Goal: Information Seeking & Learning: Compare options

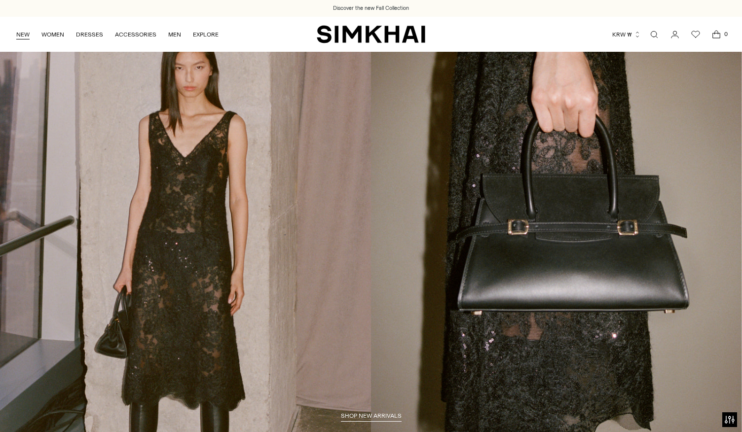
click at [21, 36] on link "NEW" at bounding box center [22, 35] width 13 height 22
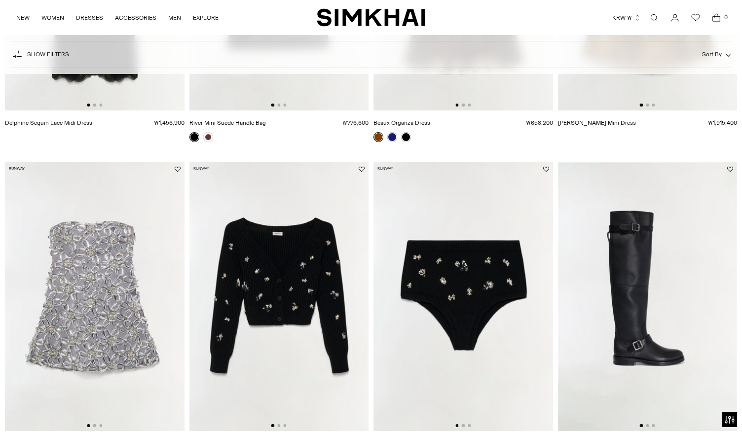
scroll to position [148, 0]
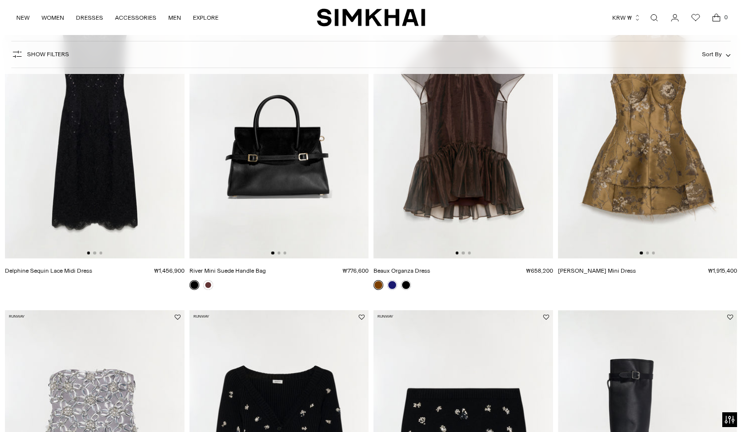
click at [493, 174] on img at bounding box center [462, 124] width 179 height 269
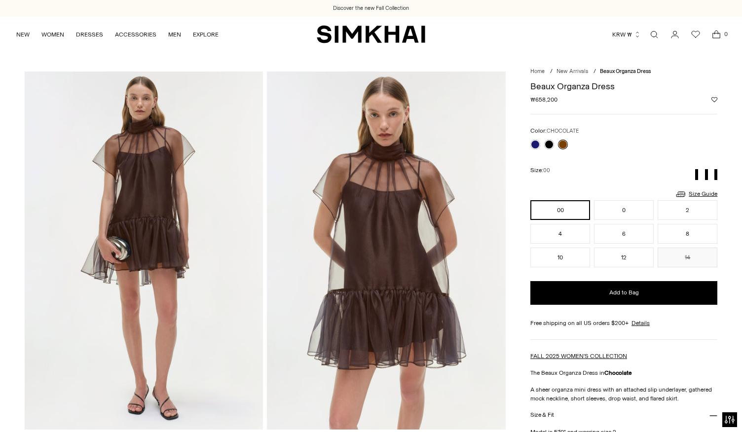
click at [361, 36] on img "SIMKHAI" at bounding box center [371, 34] width 108 height 19
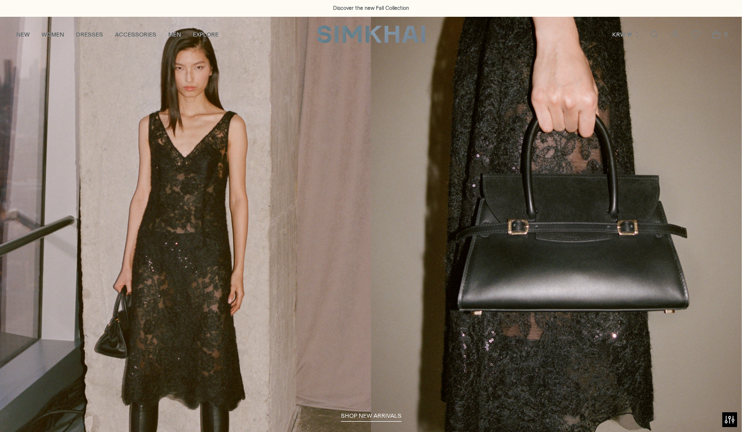
drag, startPoint x: 503, startPoint y: 152, endPoint x: 534, endPoint y: 77, distance: 80.9
click at [534, 77] on link "/collections/new-arrivals" at bounding box center [371, 228] width 742 height 425
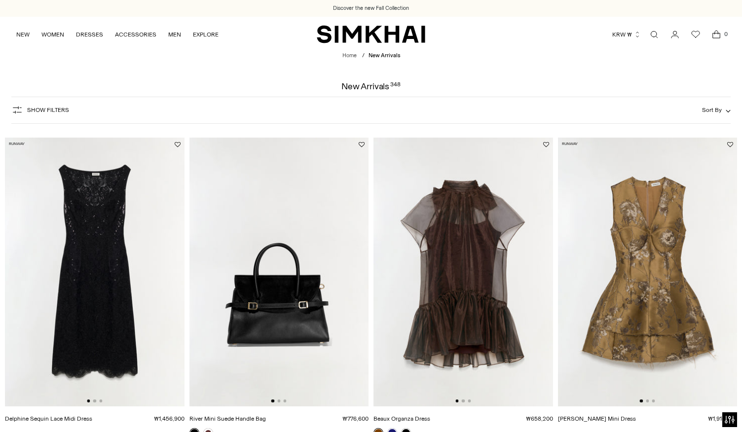
click at [278, 347] on img at bounding box center [278, 272] width 179 height 269
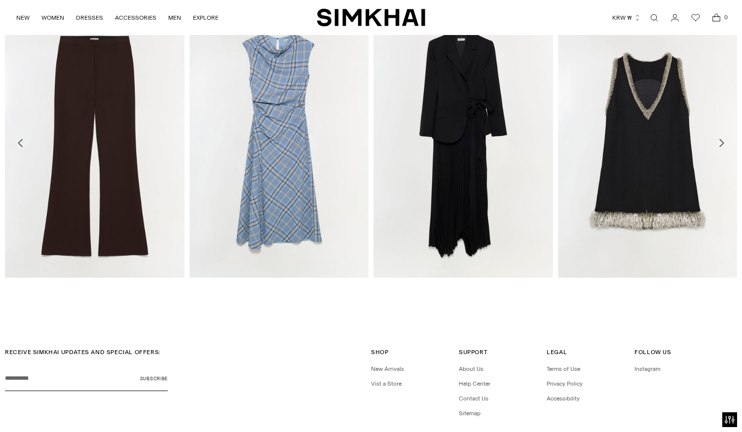
scroll to position [1239, 0]
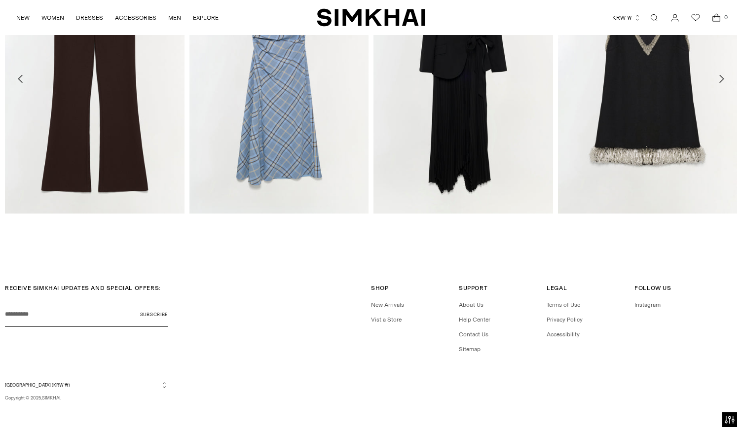
click at [570, 393] on div "Currency South Korea (KRW ₩) Albania (ALL L) Algeria (DZD د.ج) Andorra (EUR €) …" at bounding box center [371, 391] width 732 height 20
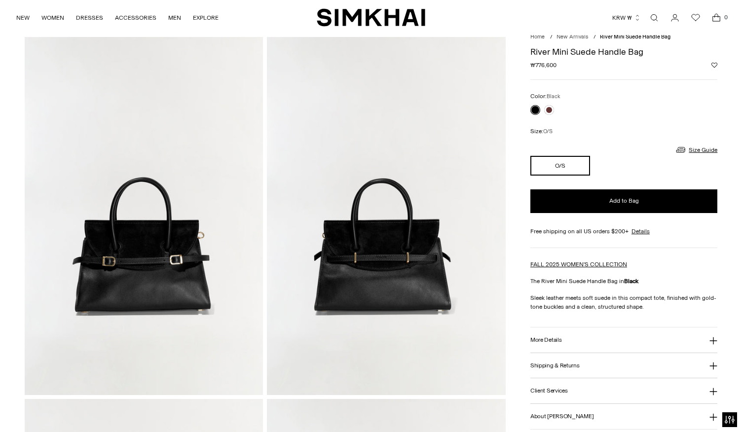
scroll to position [0, 0]
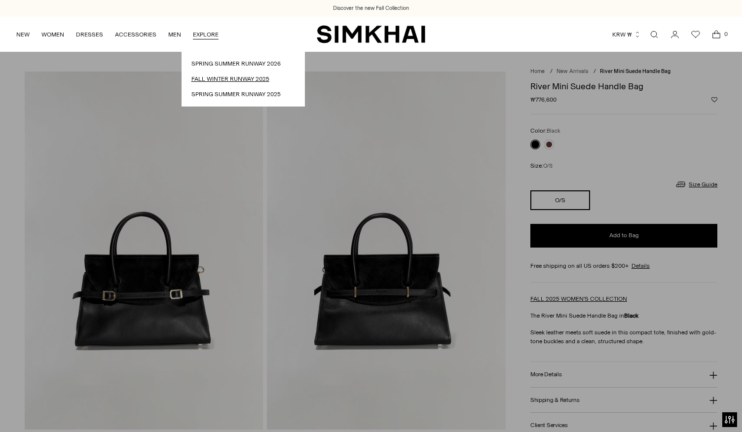
click at [214, 78] on link "Fall Winter Runway 2025" at bounding box center [243, 78] width 104 height 9
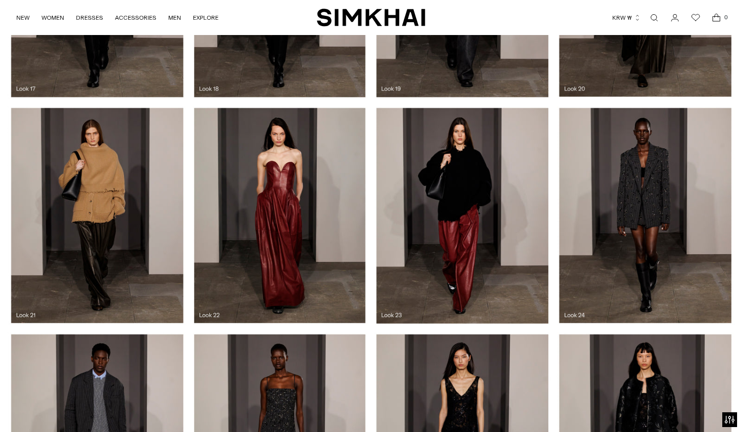
scroll to position [1479, 0]
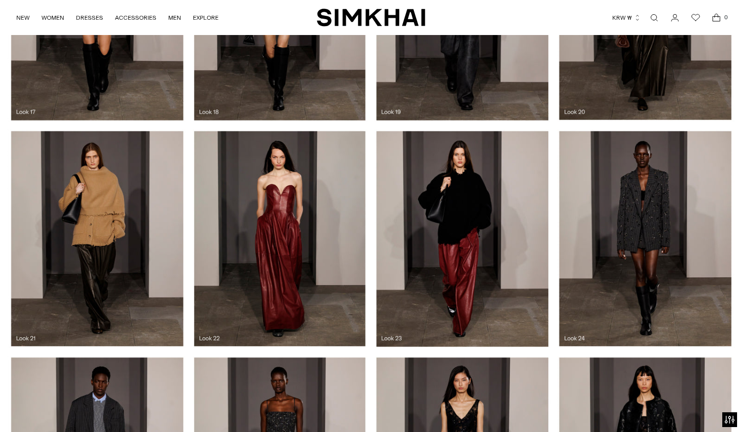
click at [389, 12] on img "SIMKHAI" at bounding box center [371, 17] width 108 height 19
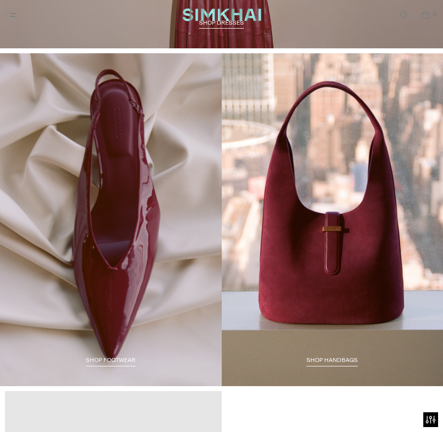
scroll to position [1237, 0]
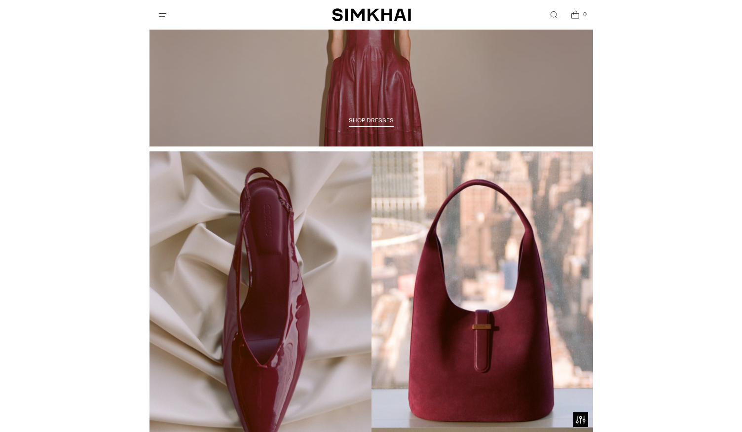
scroll to position [1324, 0]
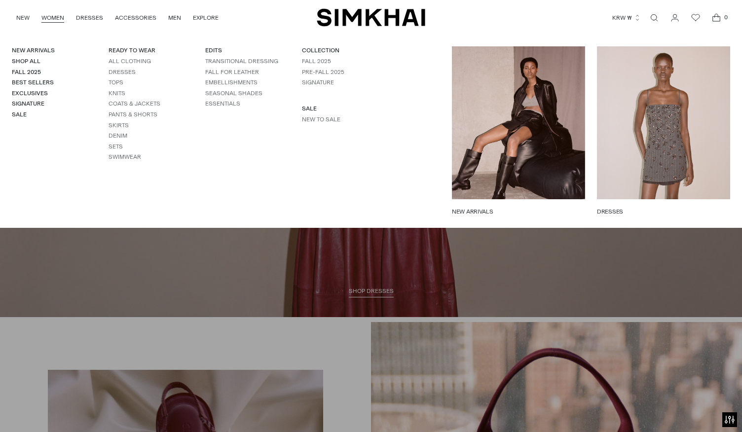
click at [47, 19] on link "WOMEN" at bounding box center [52, 18] width 23 height 22
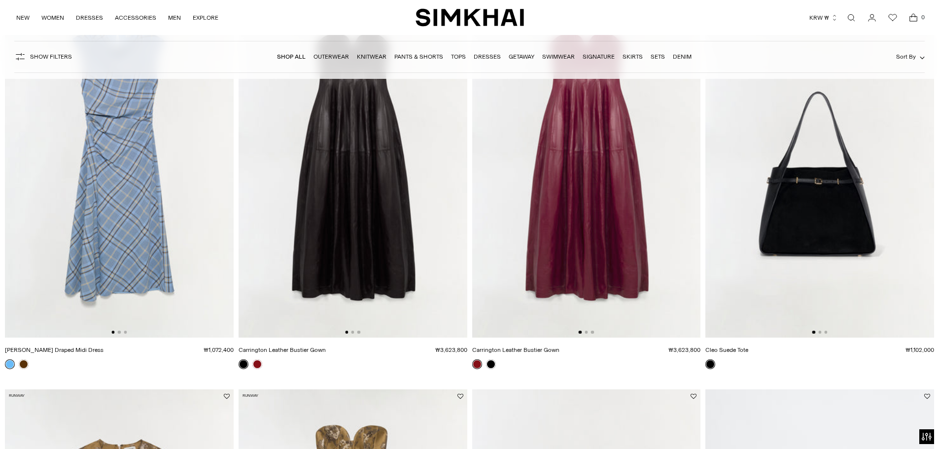
scroll to position [1331, 0]
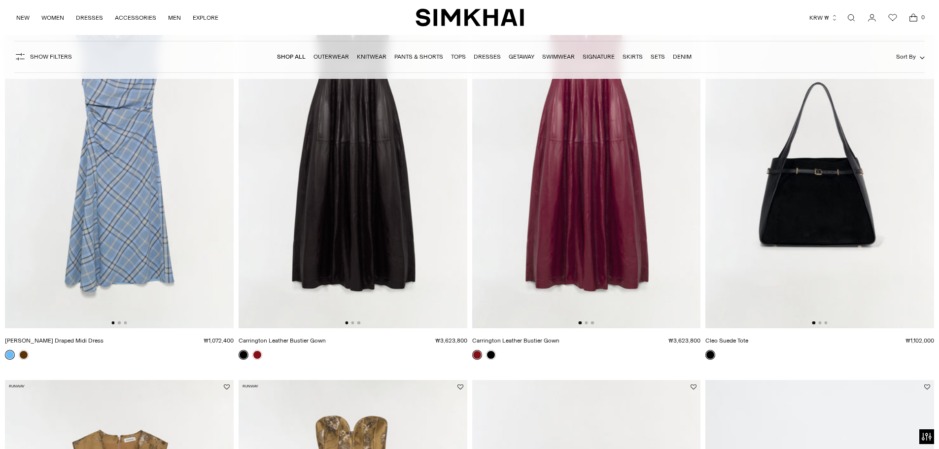
click at [741, 215] on img at bounding box center [820, 157] width 229 height 343
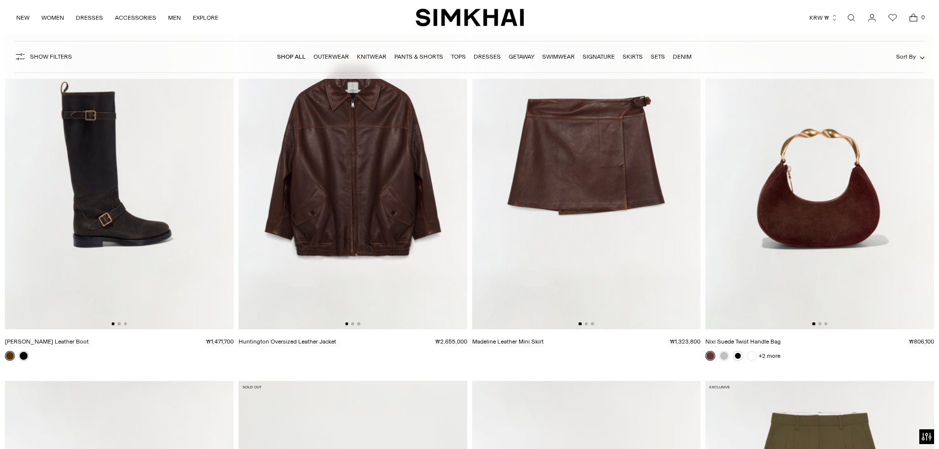
scroll to position [3255, 0]
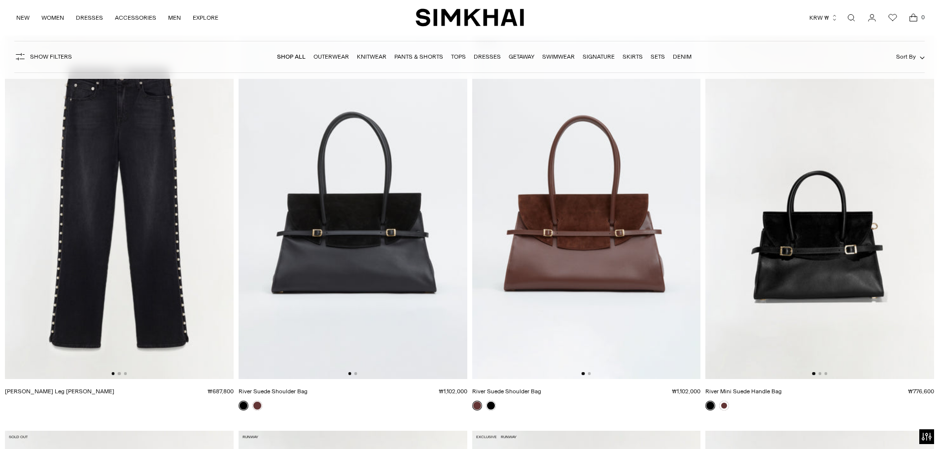
click at [550, 258] on img at bounding box center [586, 207] width 229 height 343
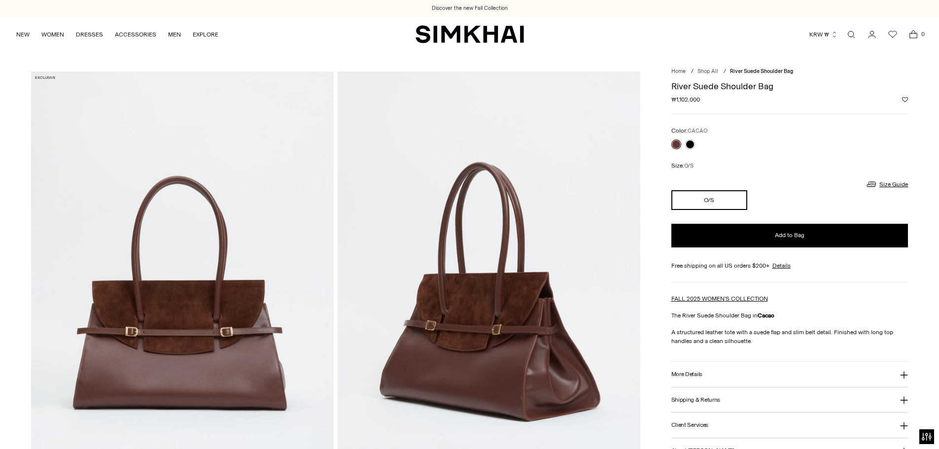
click at [246, 249] on img at bounding box center [182, 299] width 303 height 454
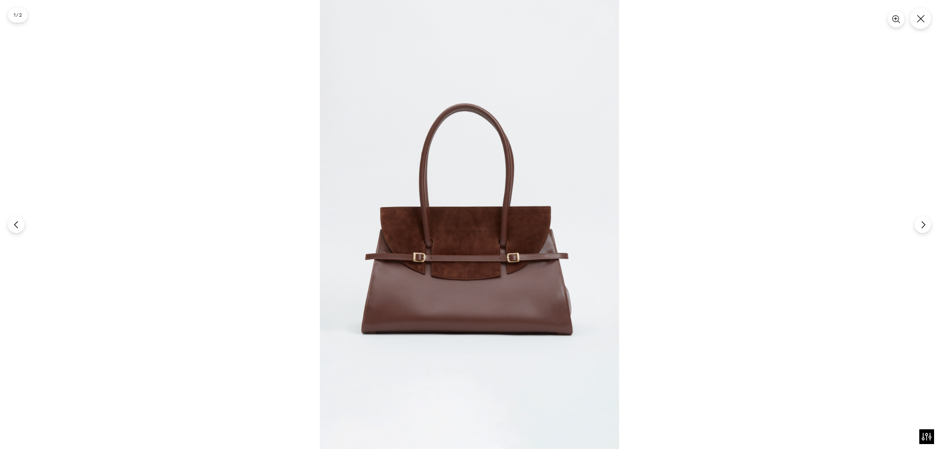
drag, startPoint x: 469, startPoint y: 216, endPoint x: 528, endPoint y: 178, distance: 70.8
click at [926, 220] on button "Next" at bounding box center [923, 224] width 18 height 18
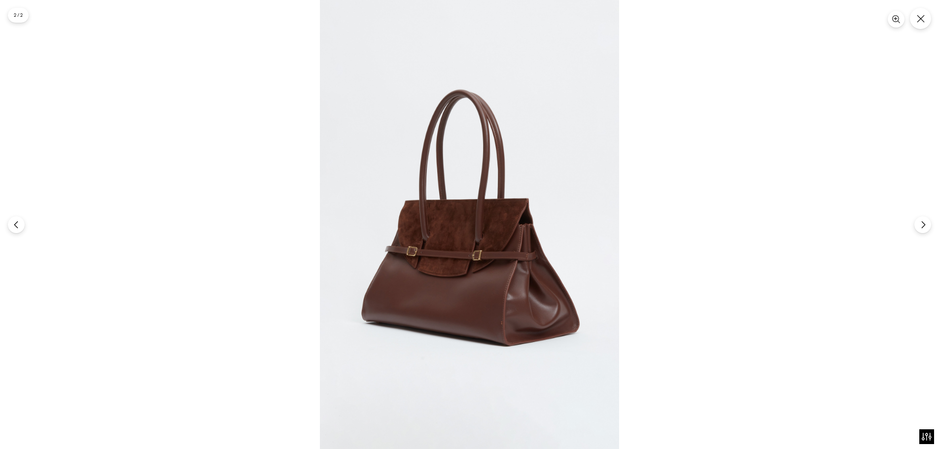
click at [20, 222] on icon "Previous" at bounding box center [16, 225] width 8 height 8
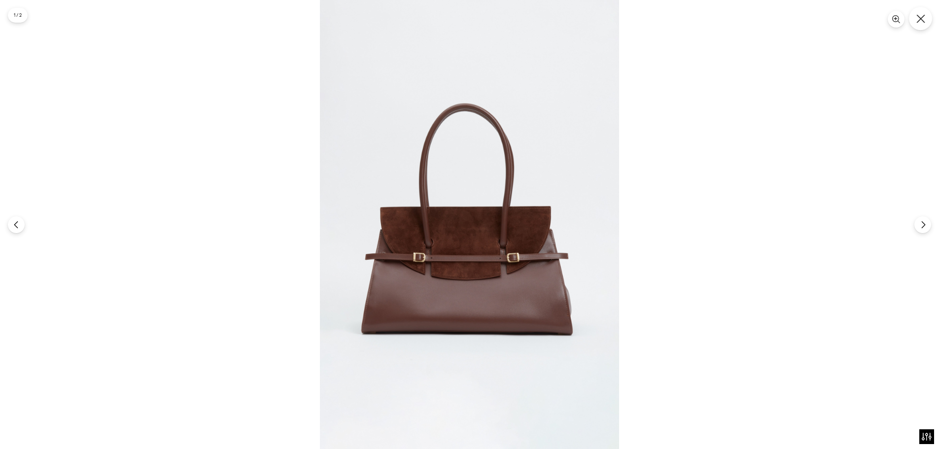
click at [925, 28] on button "Close" at bounding box center [920, 18] width 23 height 23
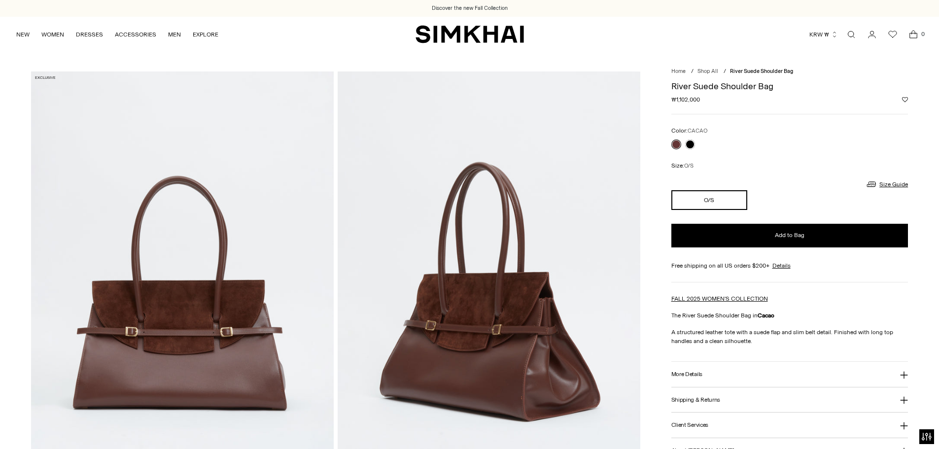
click at [852, 38] on link "Open search modal" at bounding box center [852, 35] width 20 height 20
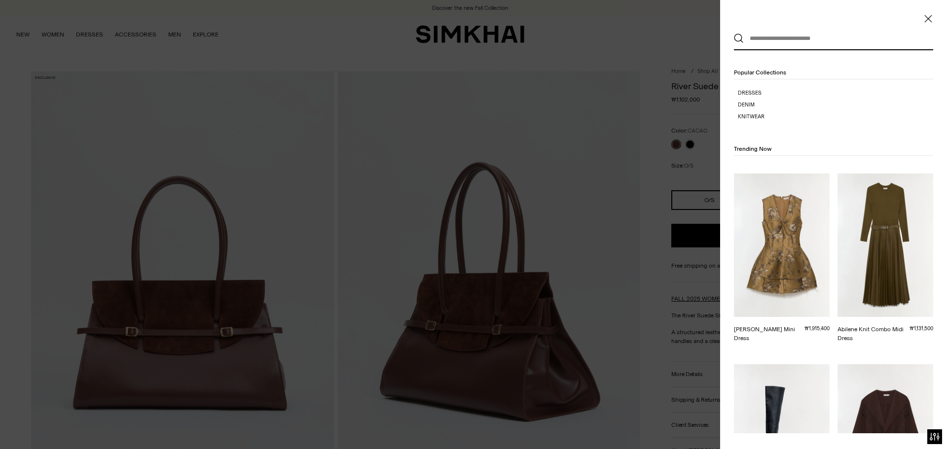
click at [795, 40] on input "text" at bounding box center [831, 39] width 175 height 22
paste input "**********"
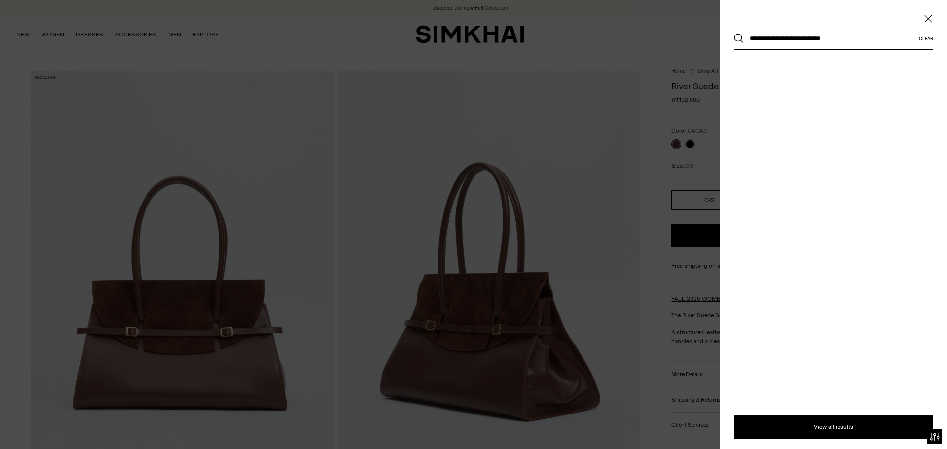
type input "**********"
click at [734, 34] on button "Search" at bounding box center [739, 39] width 10 height 10
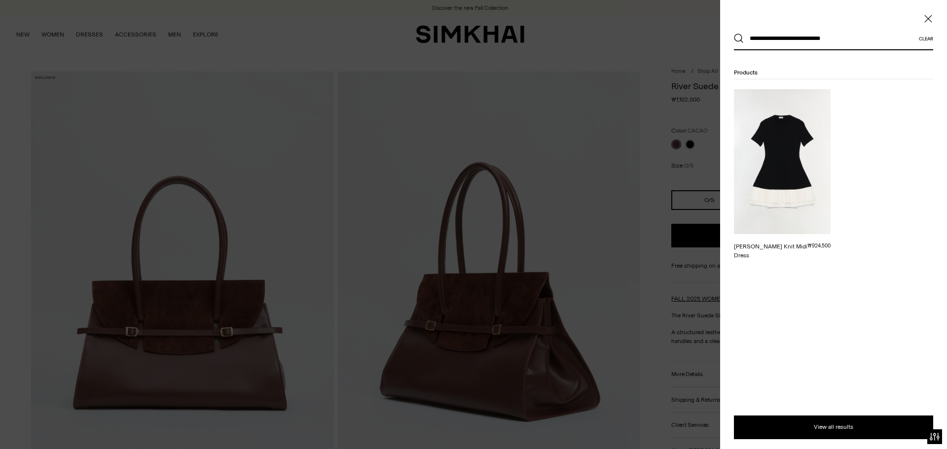
click at [783, 167] on img at bounding box center [782, 161] width 97 height 145
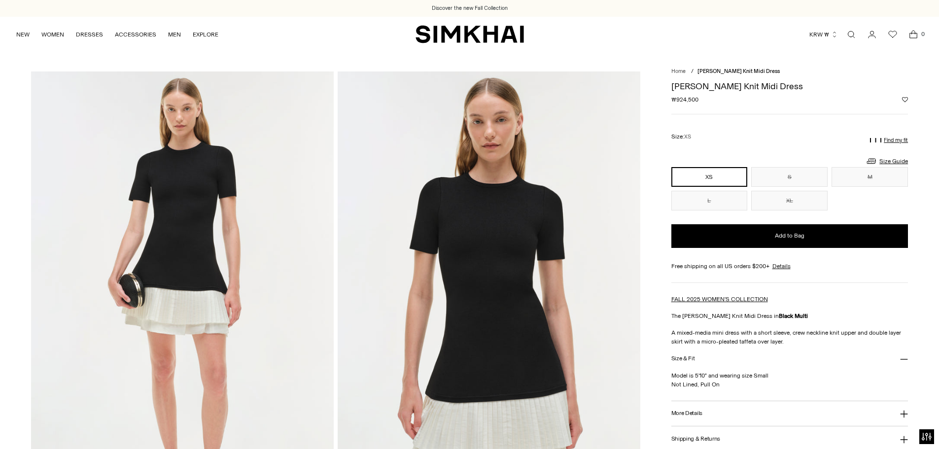
scroll to position [148, 0]
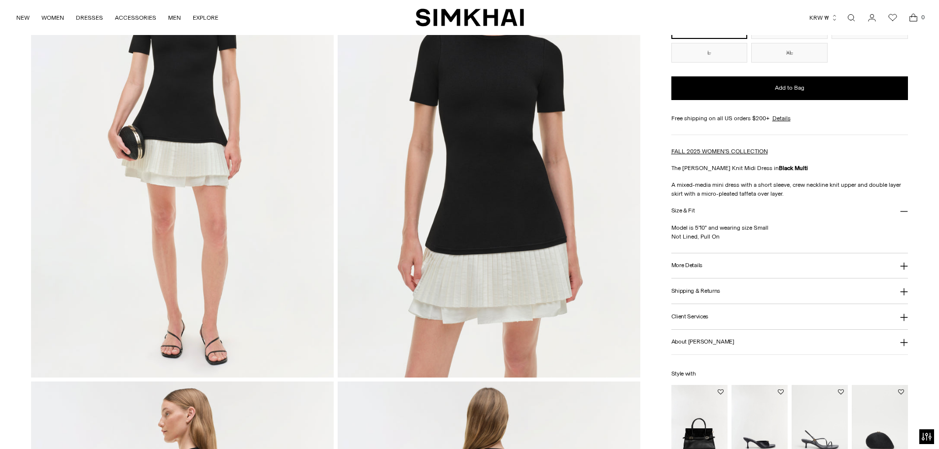
click at [850, 17] on link "Open search modal" at bounding box center [852, 18] width 20 height 20
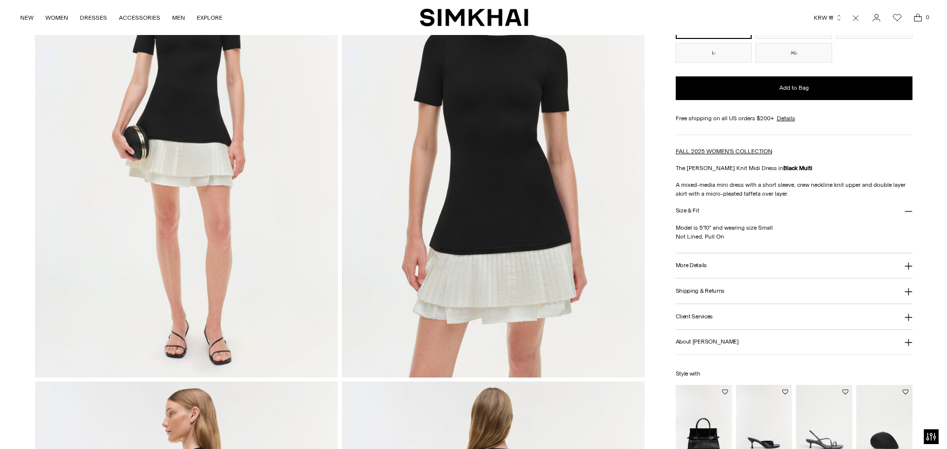
scroll to position [0, 0]
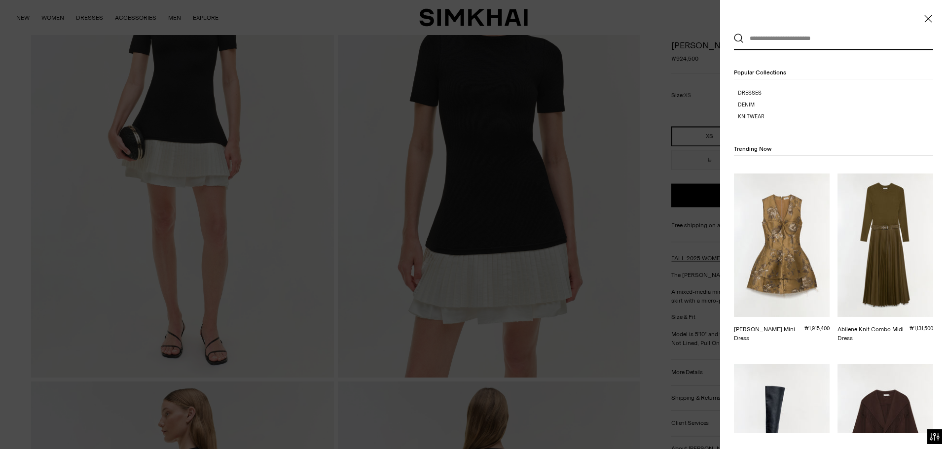
click at [830, 34] on input "text" at bounding box center [831, 39] width 175 height 22
paste input "**********"
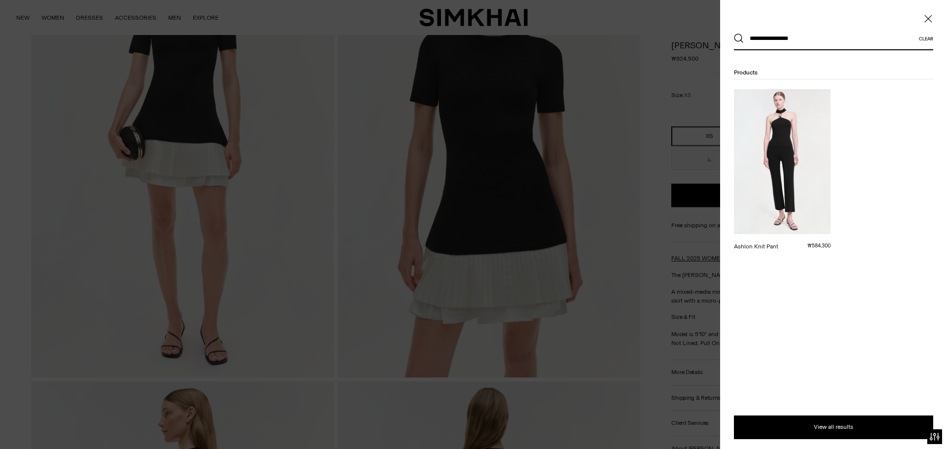
type input "**********"
click at [814, 143] on img at bounding box center [782, 161] width 97 height 145
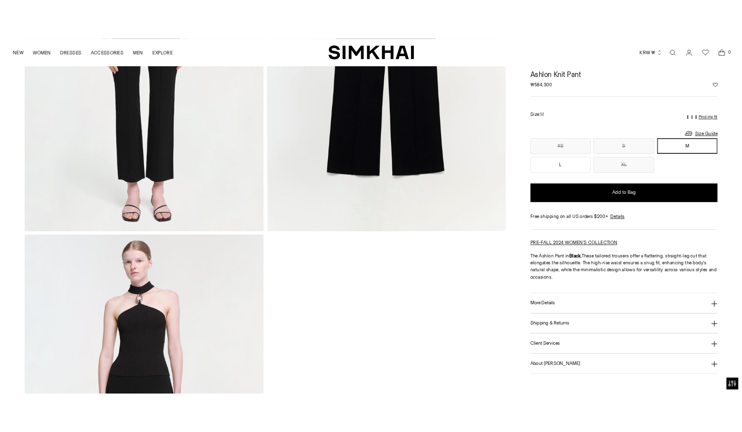
scroll to position [296, 0]
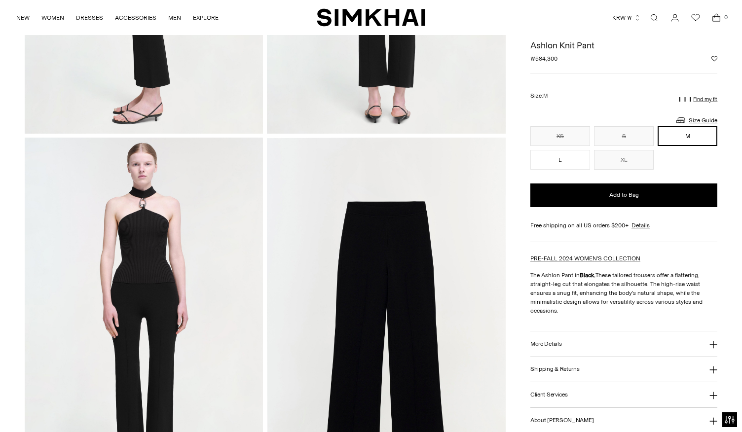
click at [387, 332] on img at bounding box center [386, 317] width 239 height 358
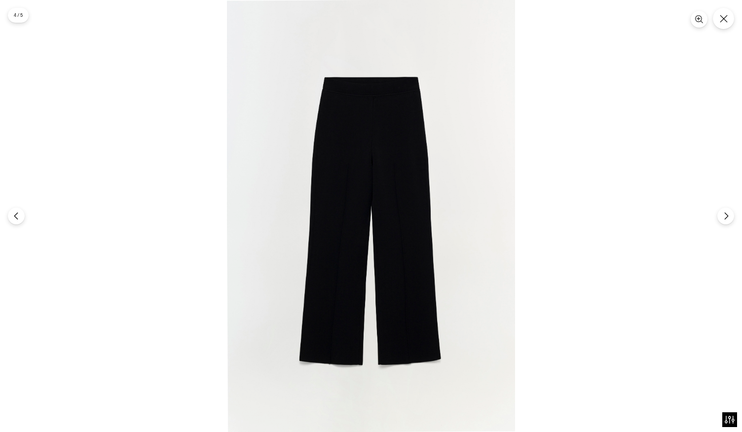
click at [649, 421] on div at bounding box center [371, 216] width 742 height 432
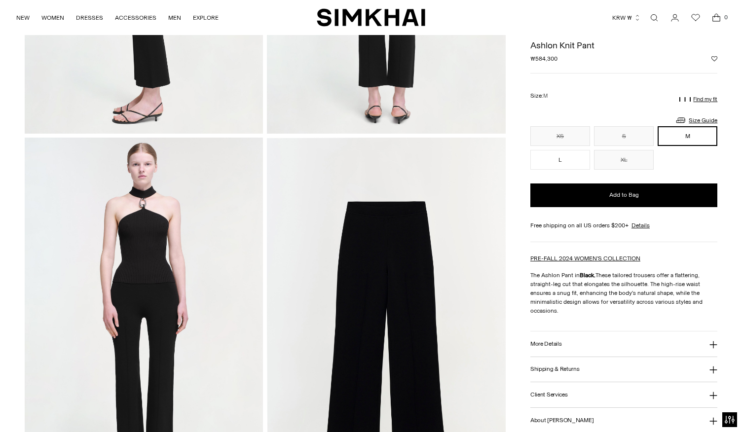
click at [392, 242] on img at bounding box center [386, 317] width 239 height 358
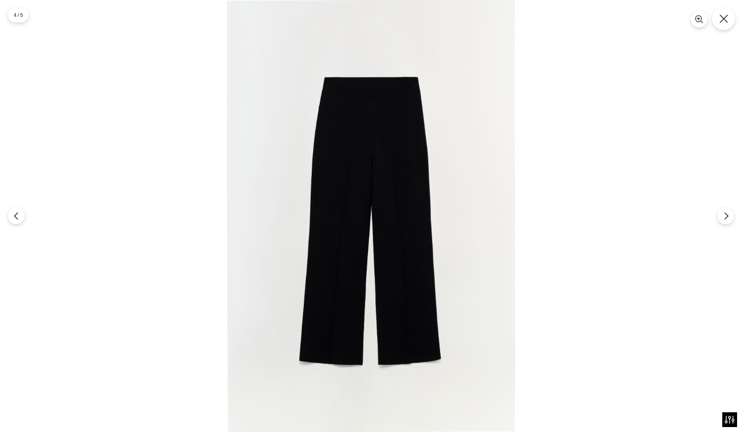
click at [726, 22] on icon "Close" at bounding box center [723, 18] width 9 height 9
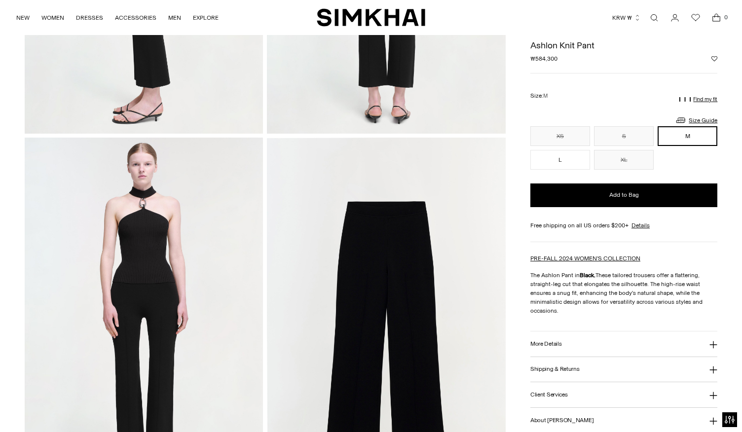
click at [654, 20] on link "Open search modal" at bounding box center [654, 18] width 20 height 20
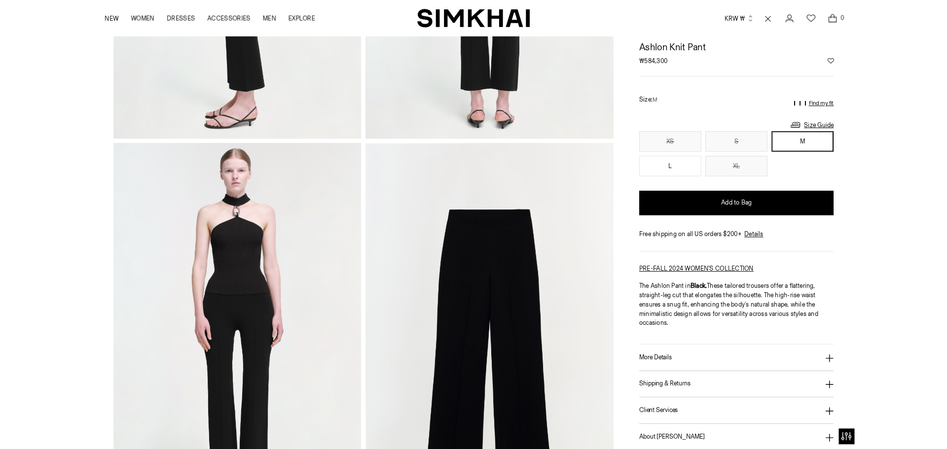
scroll to position [0, 0]
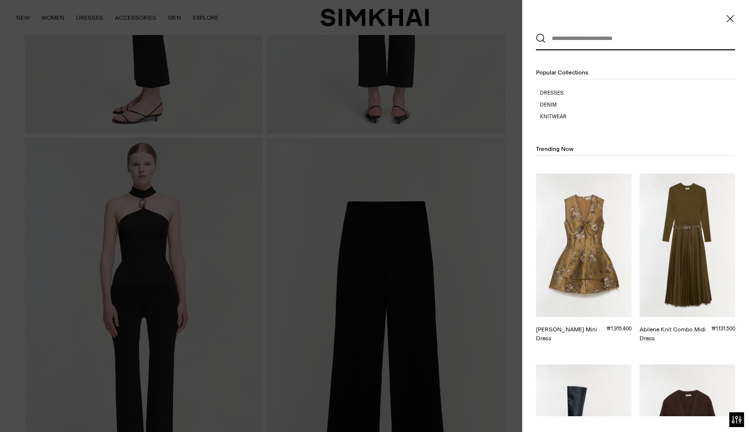
click at [580, 39] on input "text" at bounding box center [633, 39] width 175 height 22
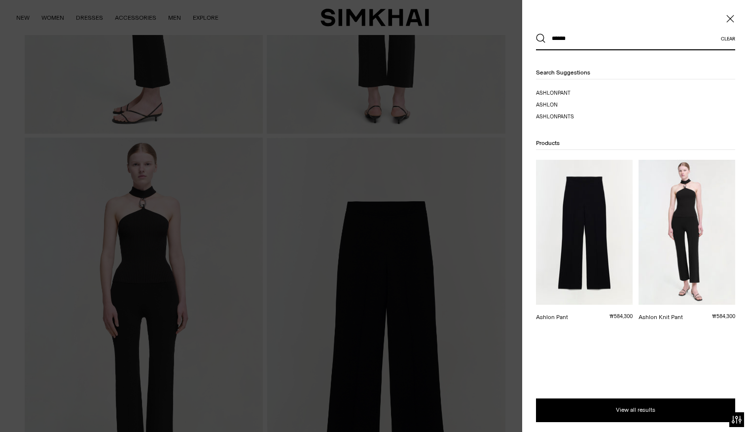
type input "******"
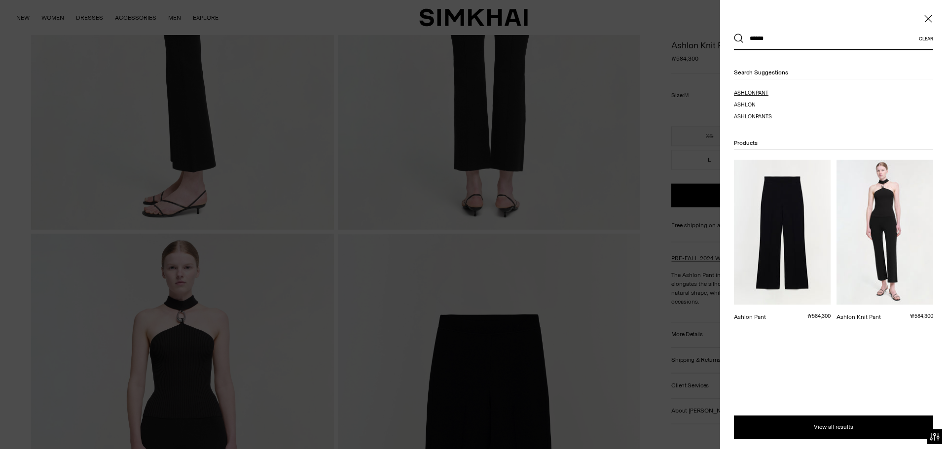
click at [758, 91] on span "pant" at bounding box center [761, 93] width 13 height 6
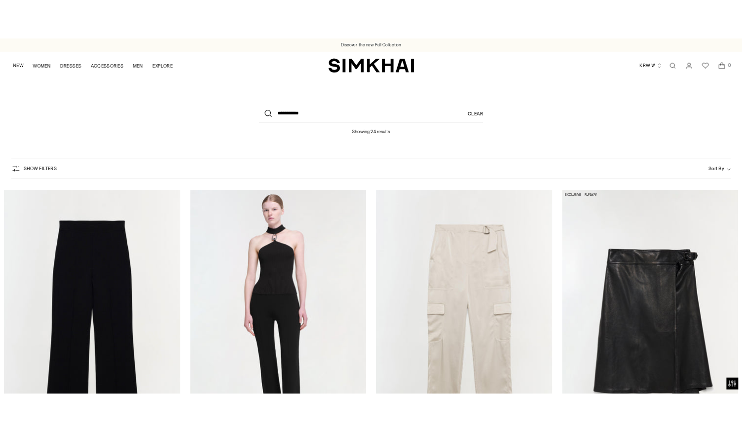
scroll to position [148, 0]
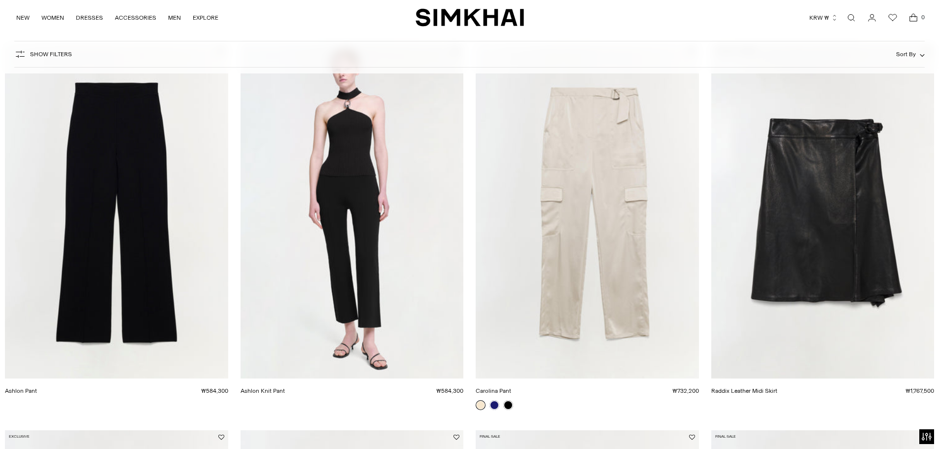
click at [285, 388] on link "Ashlon Knit Pant" at bounding box center [263, 391] width 44 height 7
click at [37, 388] on link "Ashlon Pant" at bounding box center [21, 391] width 32 height 7
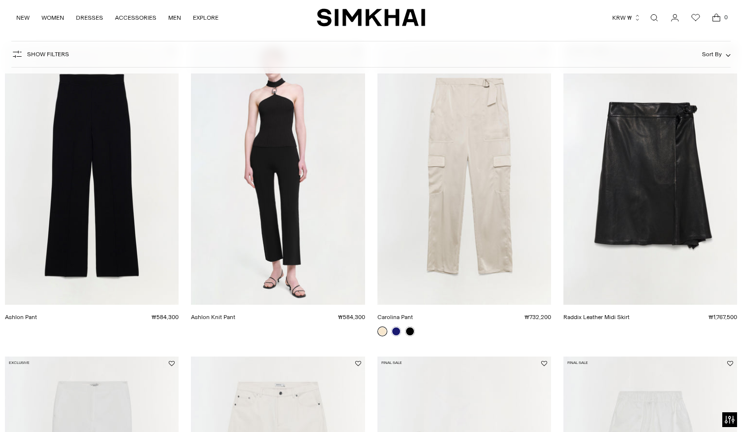
click at [653, 19] on link "Open search modal" at bounding box center [654, 18] width 20 height 20
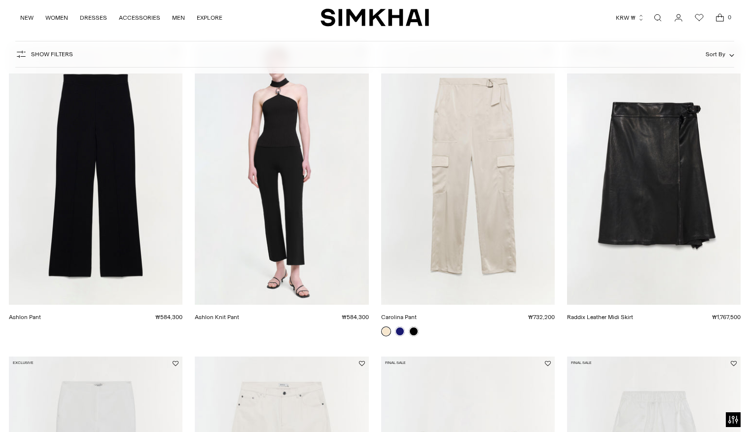
scroll to position [0, 0]
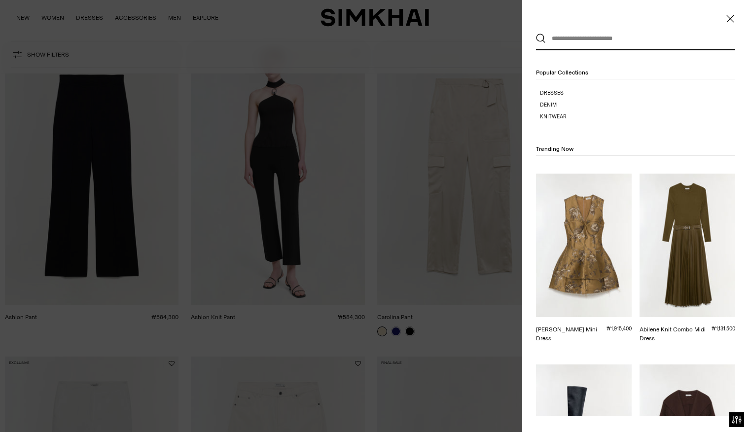
click at [640, 34] on input "text" at bounding box center [633, 39] width 175 height 22
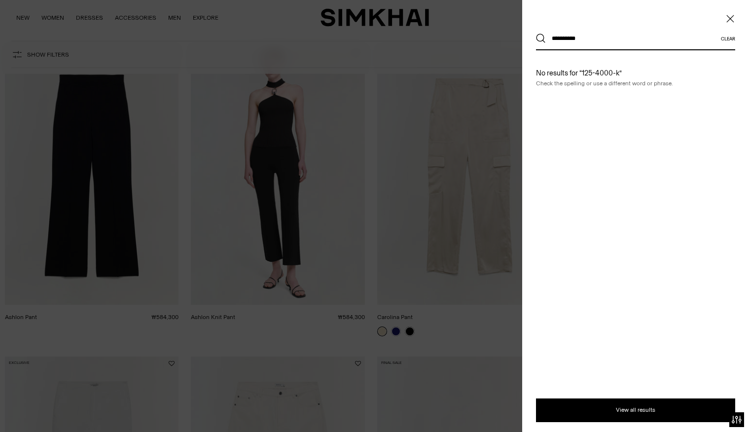
type input "**********"
click at [536, 34] on button "Search" at bounding box center [541, 39] width 10 height 10
click at [253, 201] on div at bounding box center [374, 216] width 749 height 432
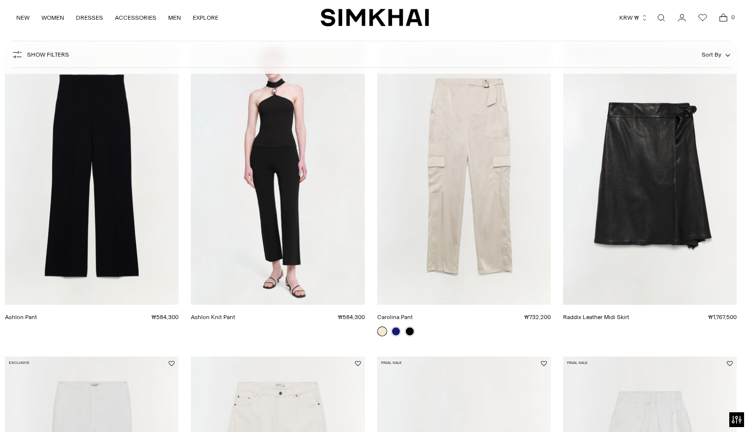
click at [302, 225] on div at bounding box center [374, 216] width 749 height 432
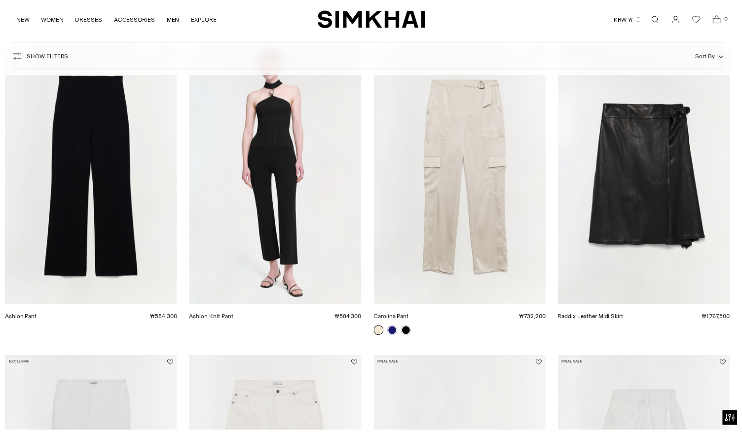
scroll to position [148, 0]
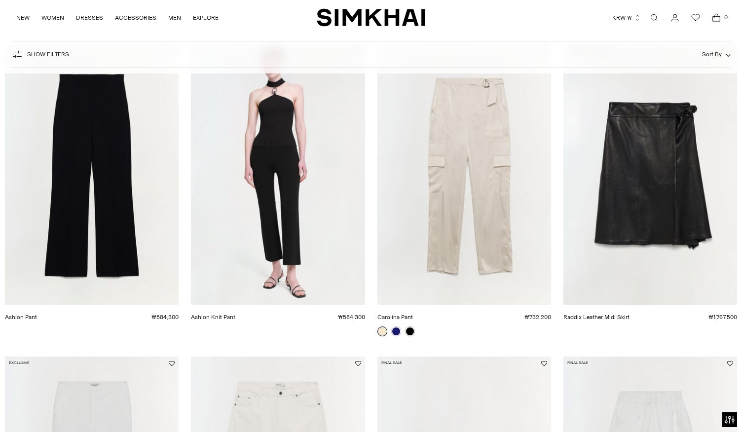
click at [235, 314] on link "Ashlon Knit Pant" at bounding box center [213, 317] width 44 height 7
click at [37, 314] on link "Ashlon Pant" at bounding box center [21, 317] width 32 height 7
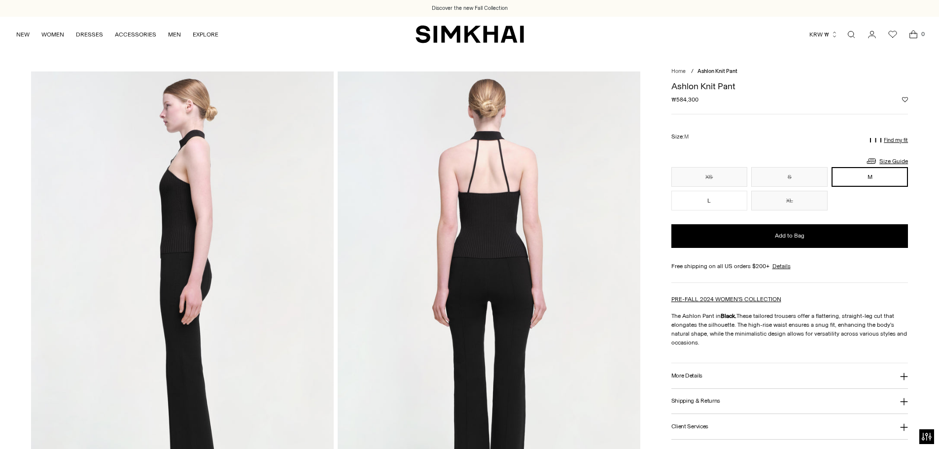
scroll to position [296, 0]
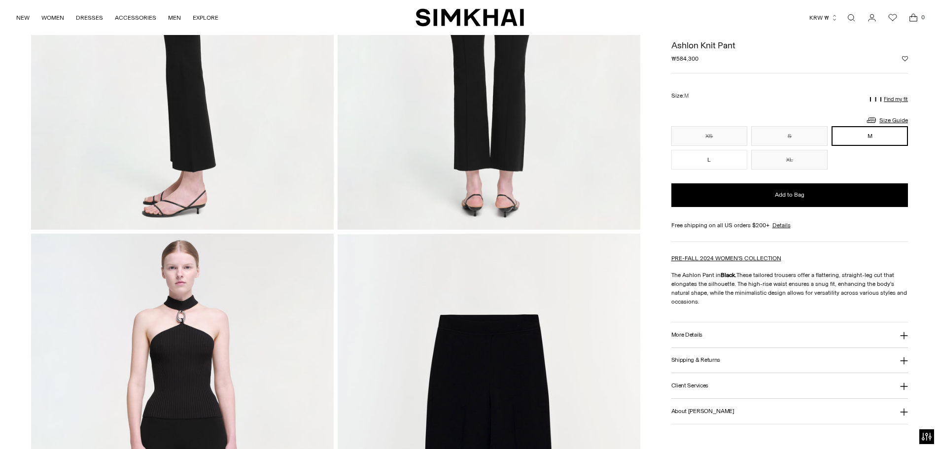
click at [724, 333] on button "More Details" at bounding box center [790, 334] width 237 height 25
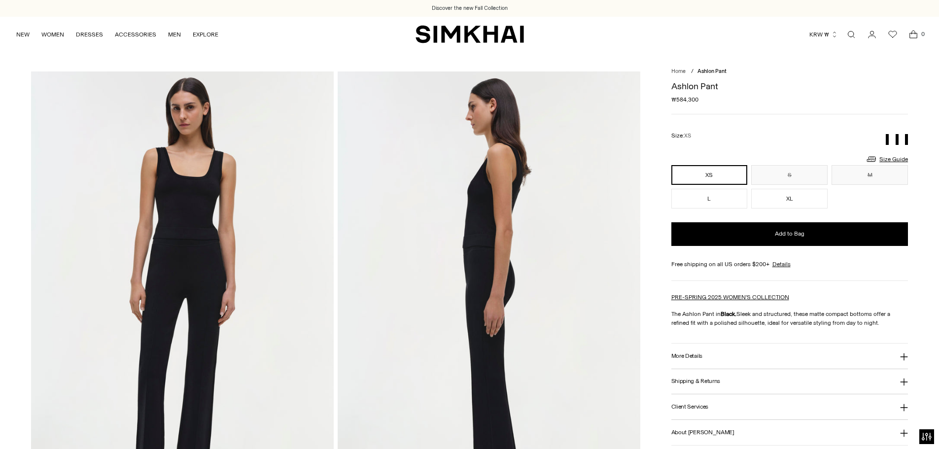
click at [691, 359] on h3 "More Details" at bounding box center [687, 356] width 31 height 6
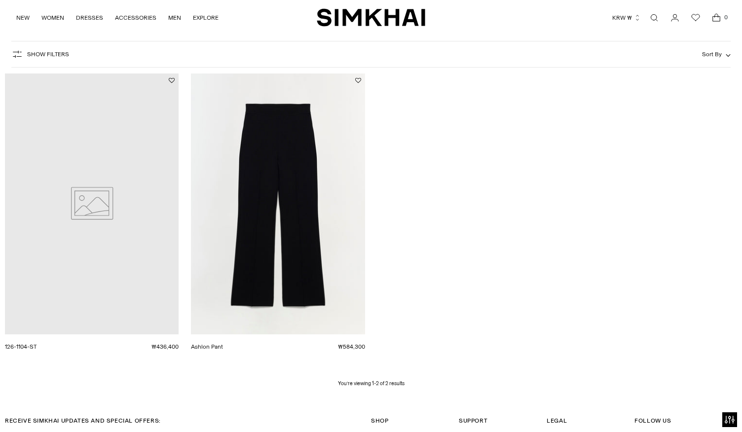
scroll to position [104, 0]
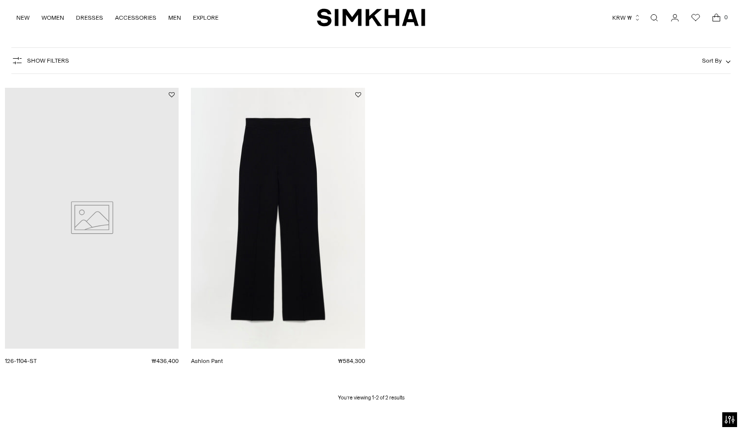
click at [223, 358] on link "Ashlon Pant" at bounding box center [207, 361] width 32 height 7
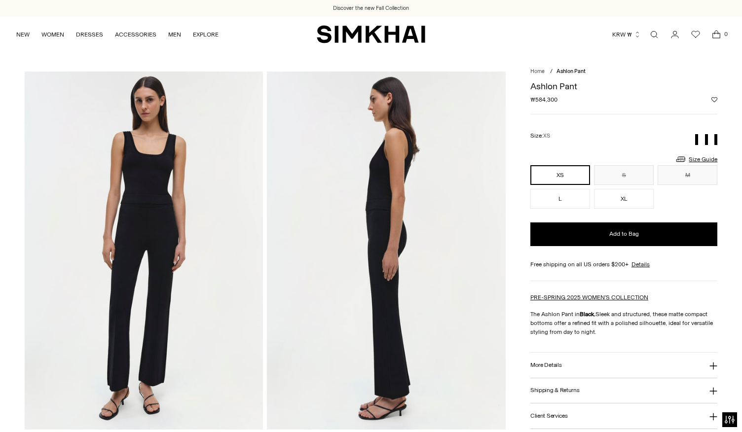
click at [540, 363] on h3 "More Details" at bounding box center [545, 365] width 31 height 6
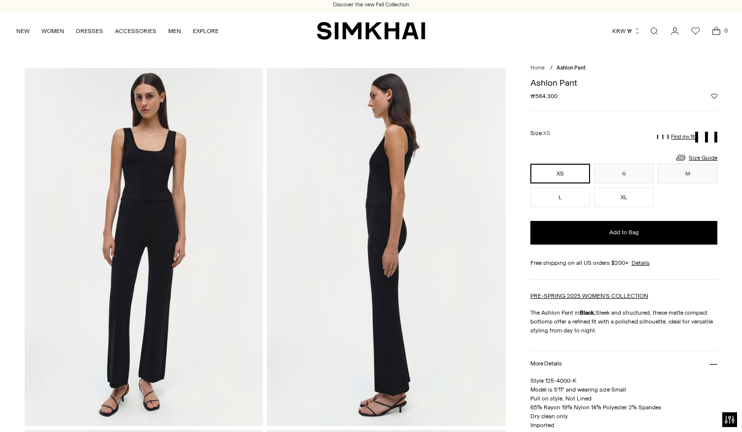
scroll to position [148, 0]
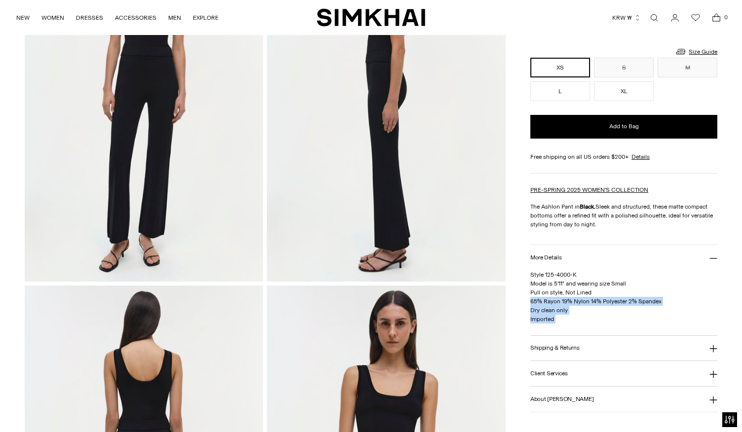
drag, startPoint x: 529, startPoint y: 300, endPoint x: 663, endPoint y: 297, distance: 133.7
click at [666, 303] on p "Style 125-4000-K Model is 5'11" and wearing size Small Pull on style, Not Lined…" at bounding box center [623, 296] width 187 height 53
drag, startPoint x: 528, startPoint y: 303, endPoint x: 591, endPoint y: 297, distance: 63.4
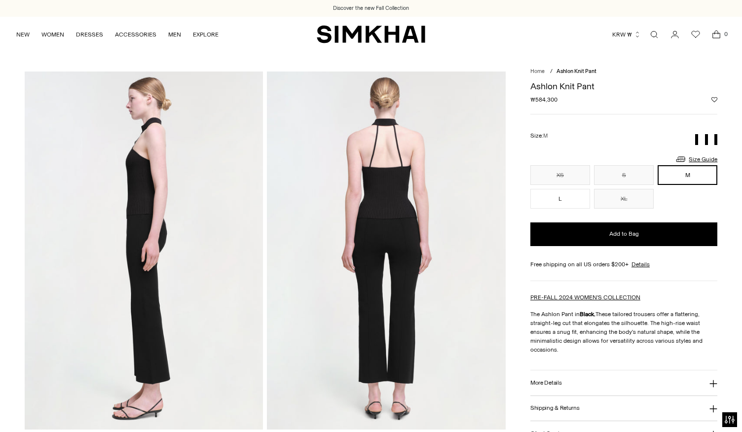
click at [557, 381] on h3 "More Details" at bounding box center [545, 383] width 31 height 6
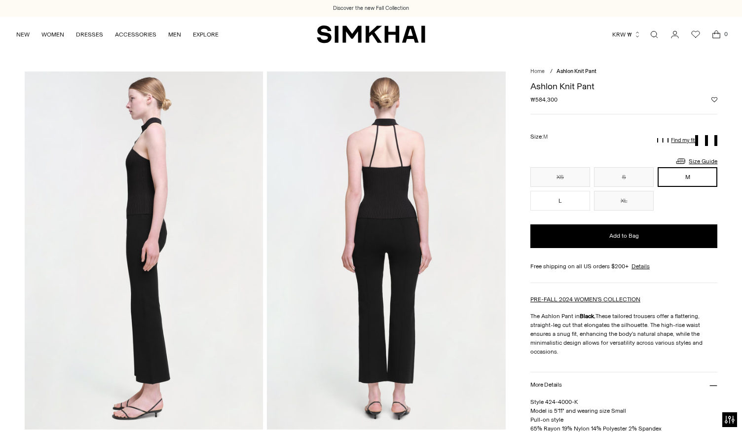
scroll to position [148, 0]
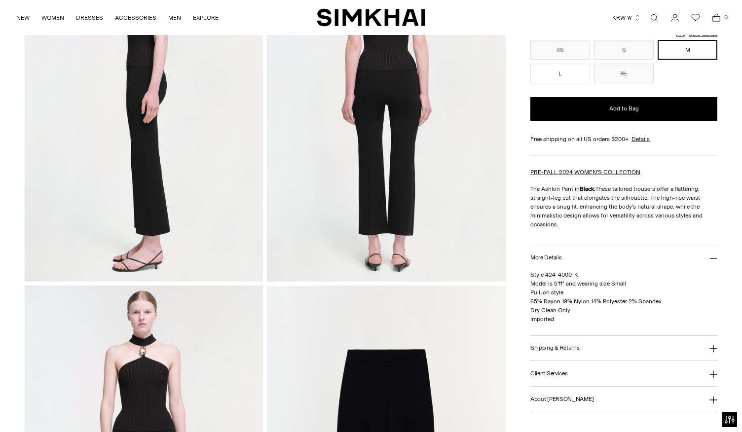
click at [531, 302] on span "Style 424-4000-K Model is 5'11" and wearing size Small Pull-on style 65% Rayon …" at bounding box center [595, 296] width 131 height 51
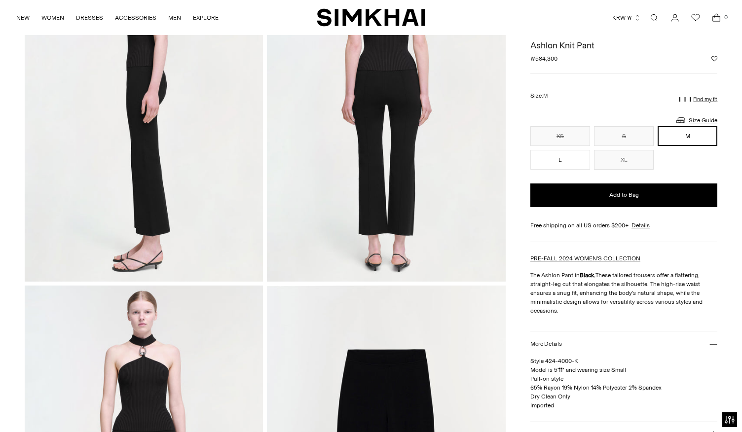
scroll to position [0, 0]
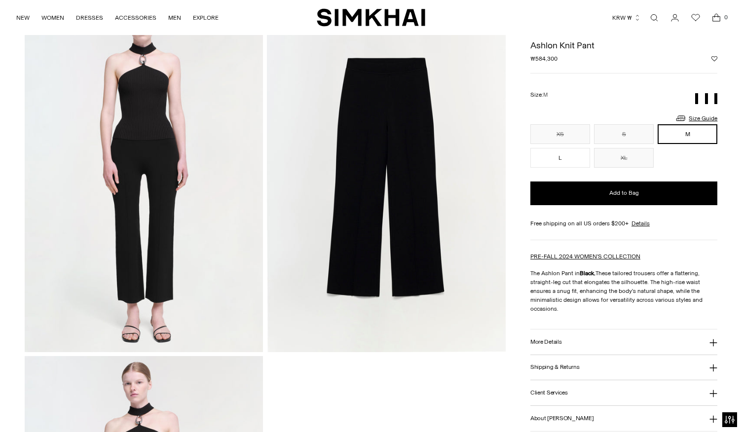
scroll to position [439, 0]
click at [359, 74] on img at bounding box center [386, 173] width 239 height 358
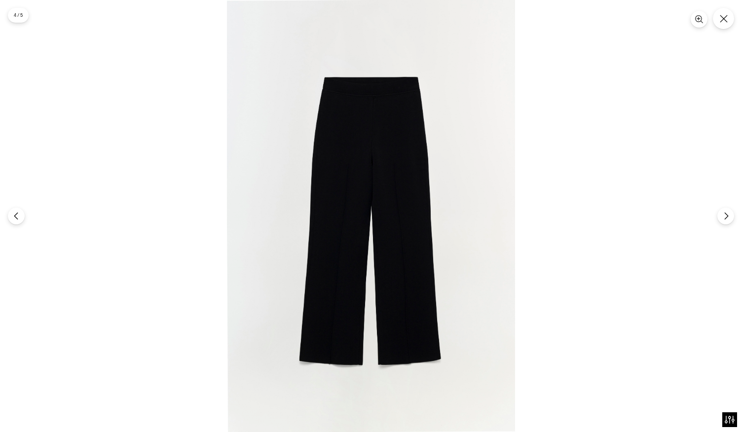
click at [404, 80] on img at bounding box center [371, 216] width 288 height 432
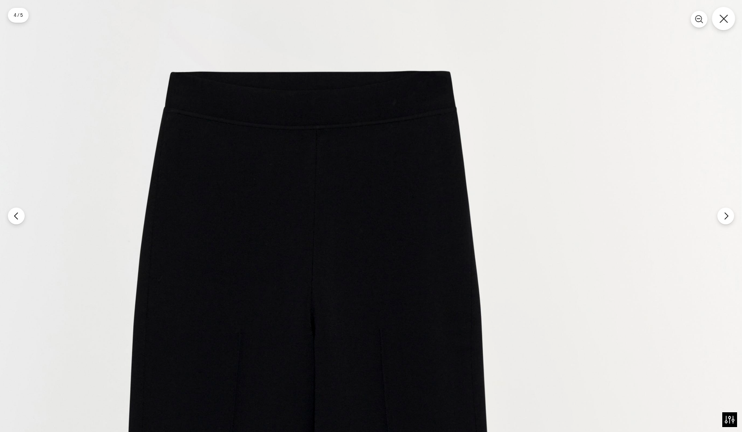
click at [720, 27] on button "Close" at bounding box center [723, 18] width 23 height 23
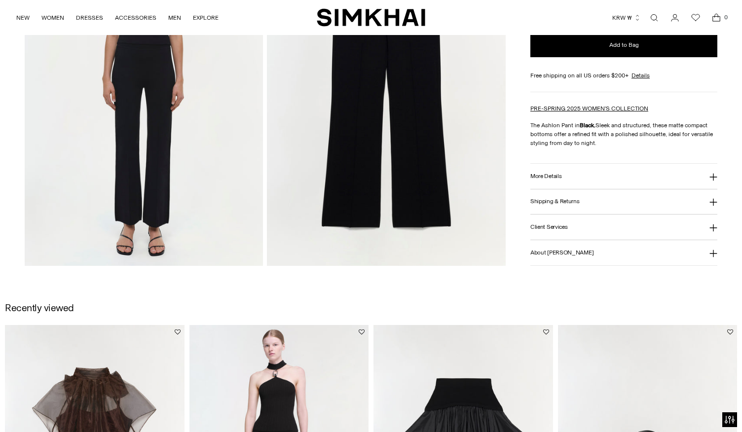
scroll to position [879, 0]
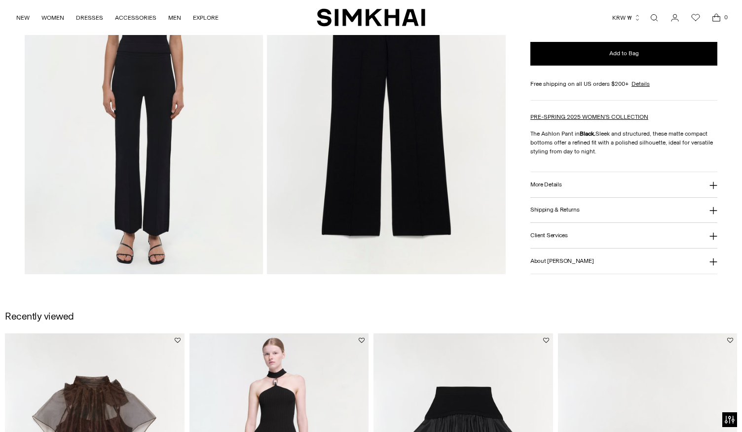
click at [344, 148] on img at bounding box center [386, 95] width 239 height 358
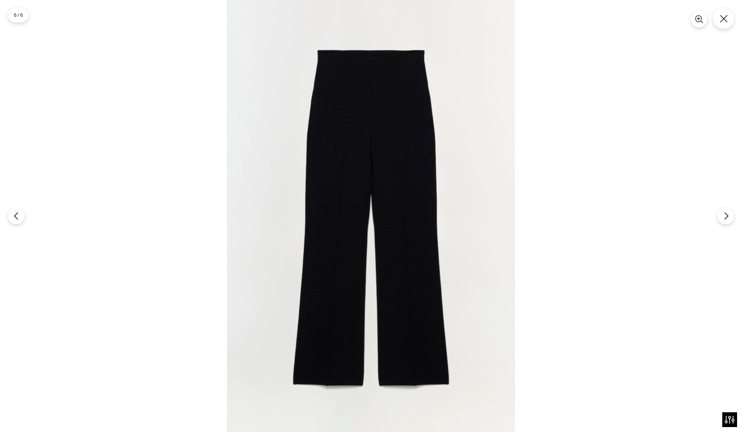
click at [389, 26] on img at bounding box center [371, 216] width 288 height 432
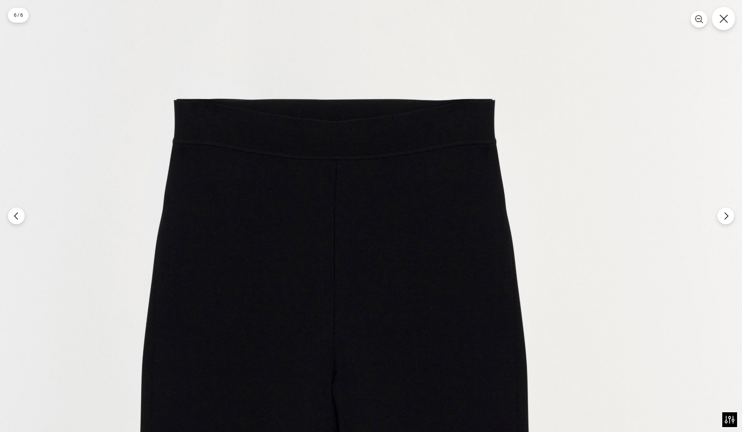
click at [725, 22] on icon "Close" at bounding box center [723, 18] width 9 height 9
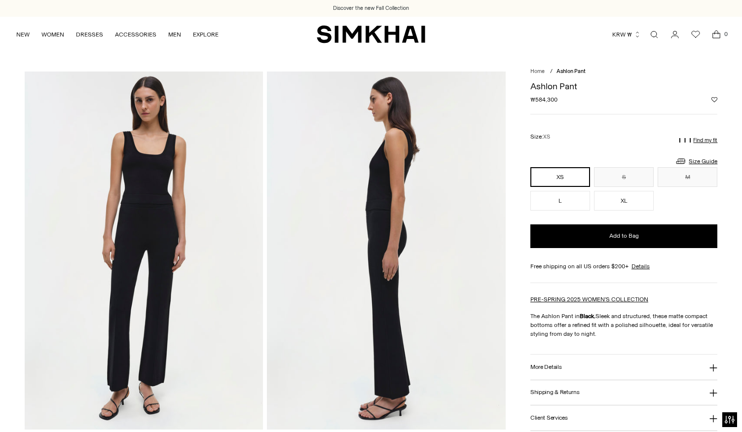
click at [172, 162] on img at bounding box center [144, 251] width 239 height 358
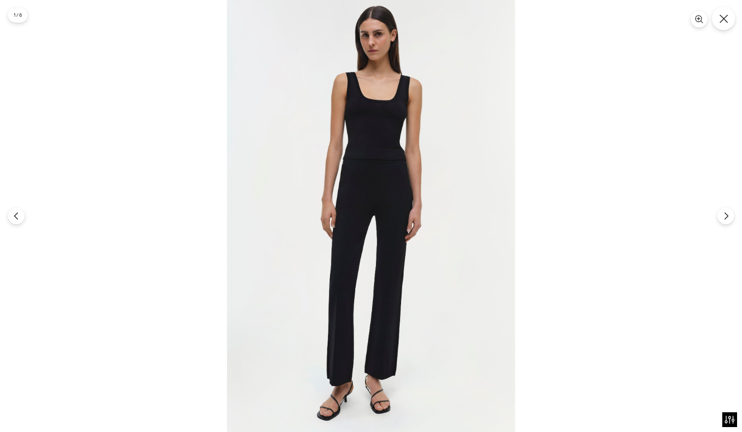
click at [724, 22] on icon "Close" at bounding box center [723, 18] width 9 height 9
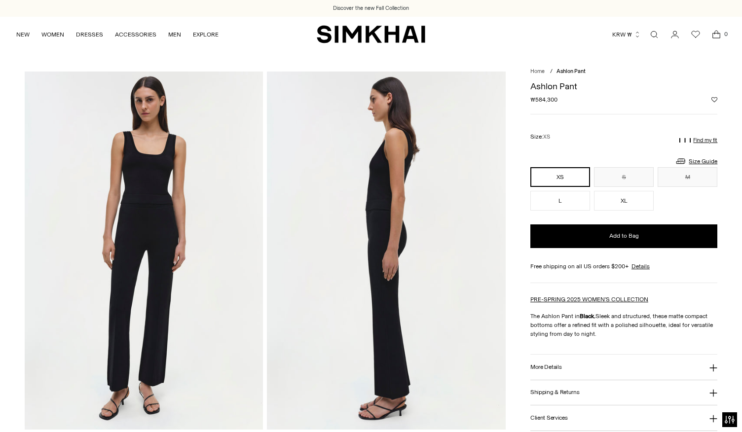
click at [658, 35] on link "Open search modal" at bounding box center [654, 35] width 20 height 20
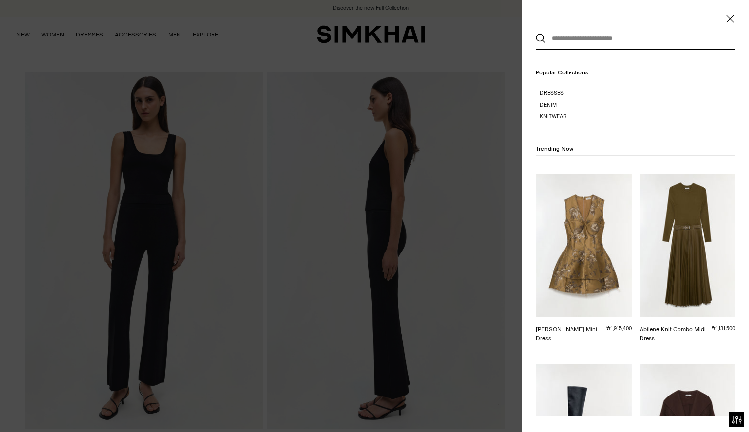
click at [600, 40] on input "text" at bounding box center [633, 39] width 175 height 22
paste input "**********"
type input "**********"
click at [536, 34] on button "Search" at bounding box center [541, 39] width 10 height 10
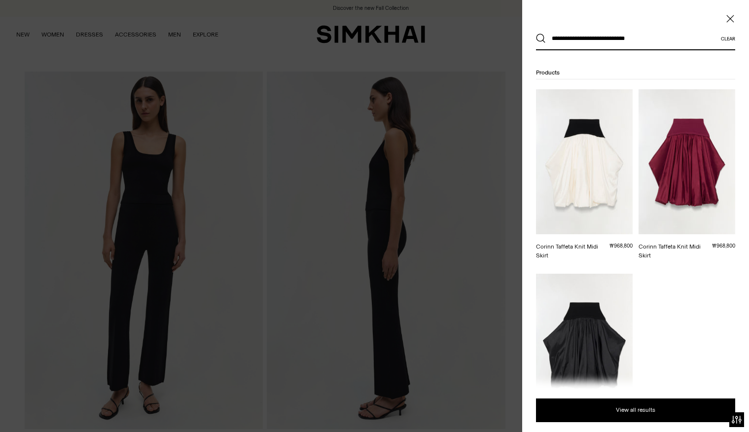
click at [601, 303] on img at bounding box center [584, 346] width 97 height 145
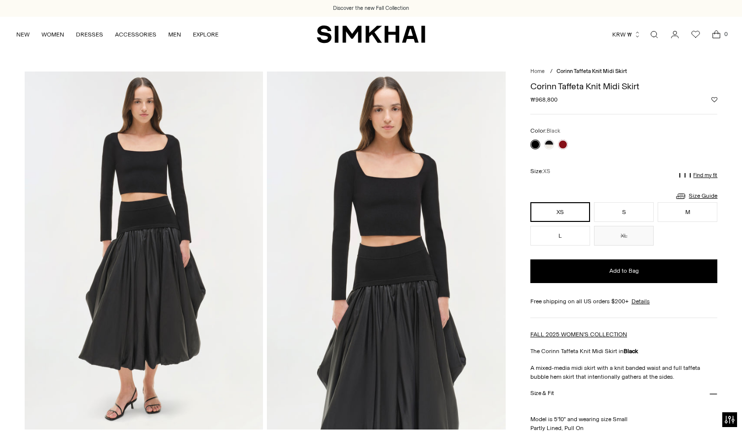
click at [127, 214] on img at bounding box center [144, 251] width 239 height 358
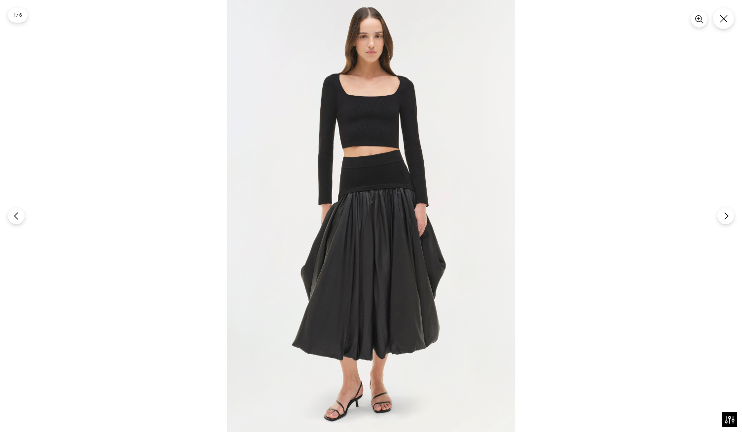
click at [547, 177] on div at bounding box center [371, 216] width 742 height 432
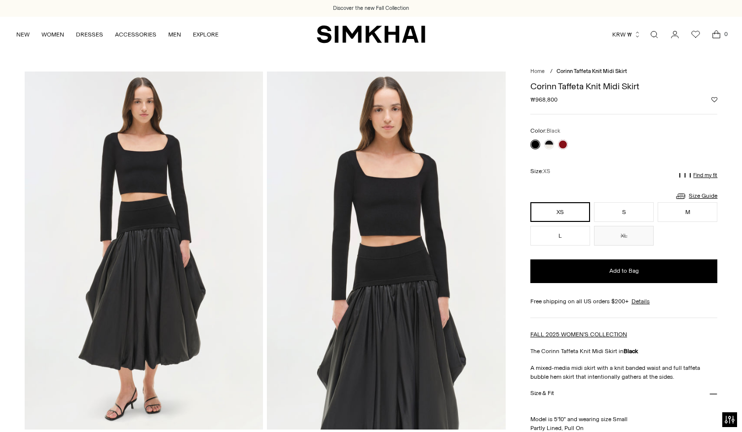
click at [654, 30] on link "Open search modal" at bounding box center [654, 35] width 20 height 20
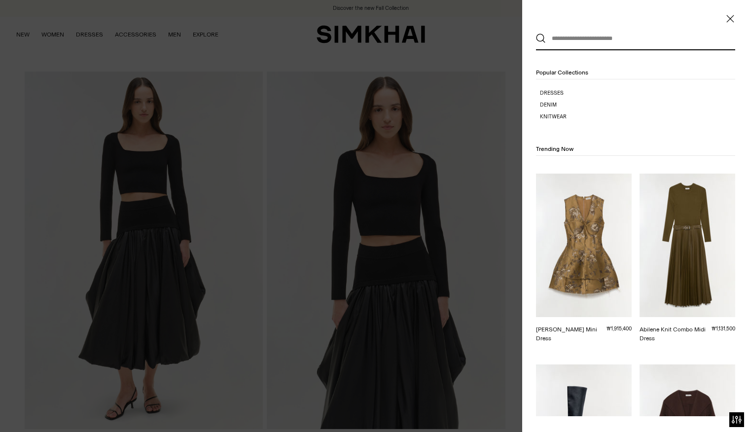
click at [630, 42] on input "text" at bounding box center [633, 39] width 175 height 22
paste input "**********"
type input "**********"
click at [536, 34] on button "Search" at bounding box center [541, 39] width 10 height 10
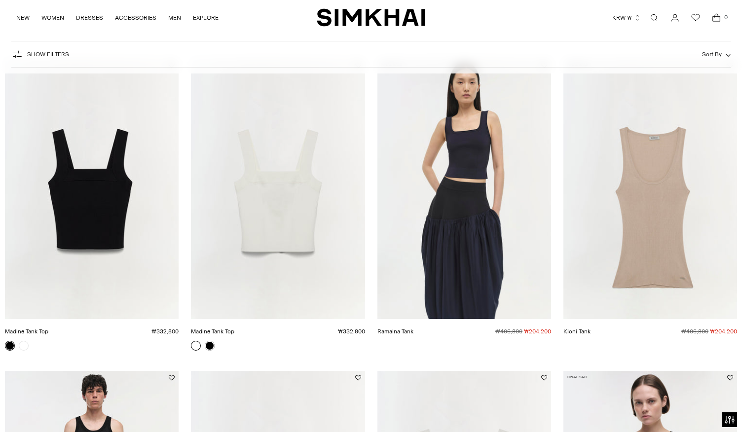
scroll to position [148, 0]
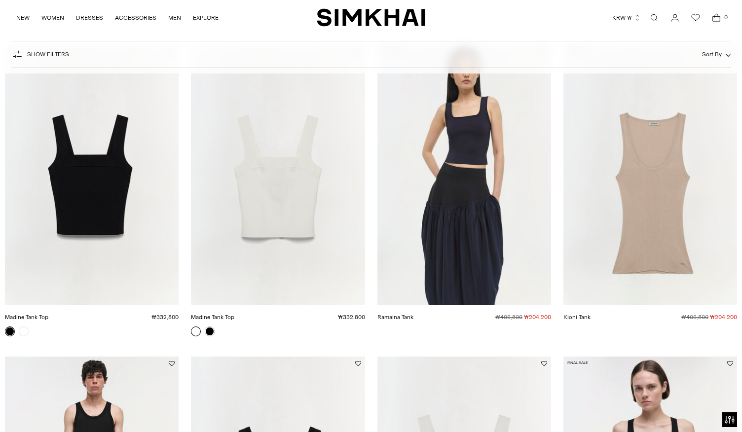
click at [48, 314] on link "Madine Tank Top" at bounding box center [26, 317] width 43 height 7
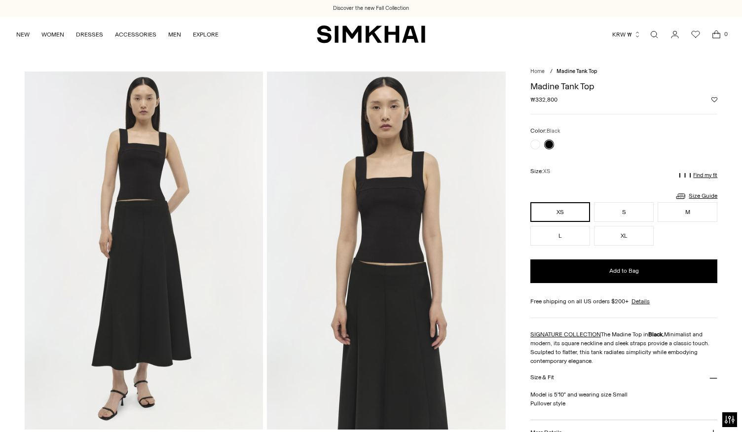
click at [178, 211] on img at bounding box center [144, 251] width 239 height 358
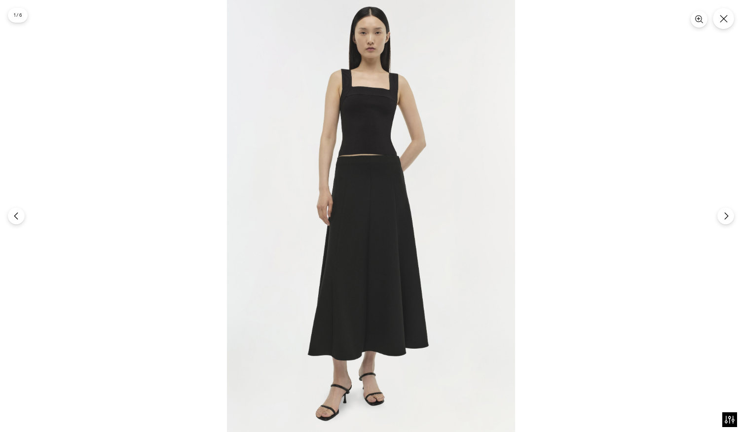
click at [449, 178] on img at bounding box center [371, 216] width 288 height 432
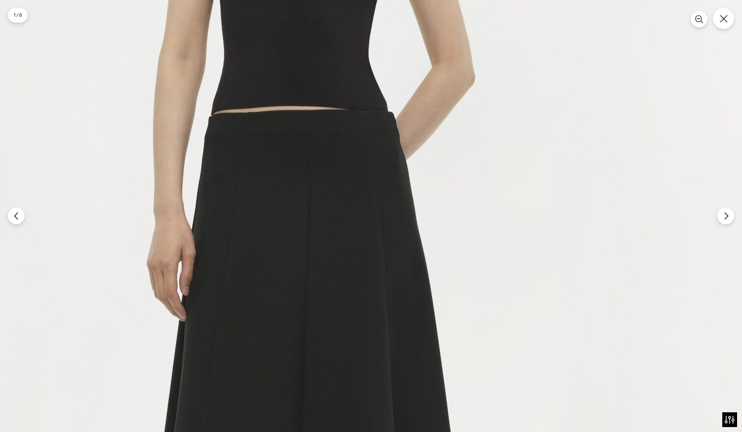
click at [734, 29] on img at bounding box center [310, 292] width 864 height 1296
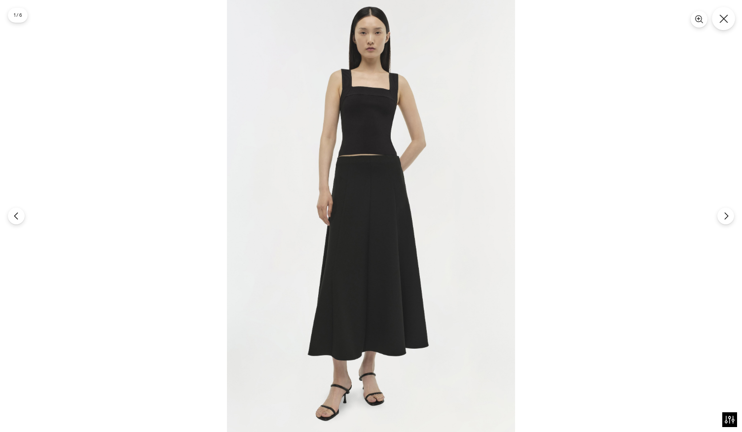
click at [731, 24] on button "Close" at bounding box center [723, 18] width 23 height 23
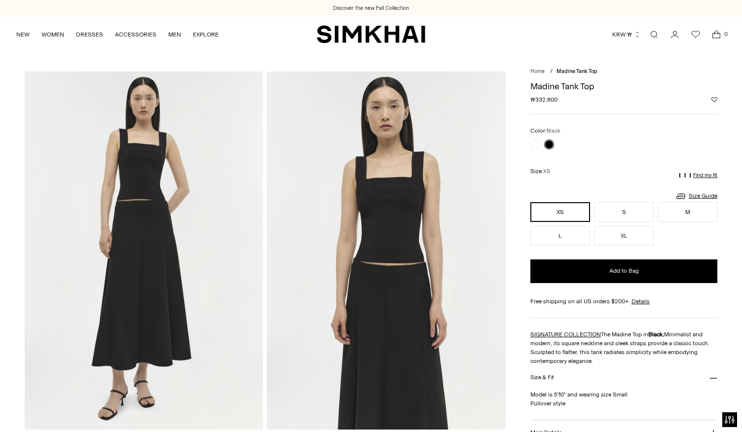
click at [422, 209] on img at bounding box center [386, 251] width 239 height 358
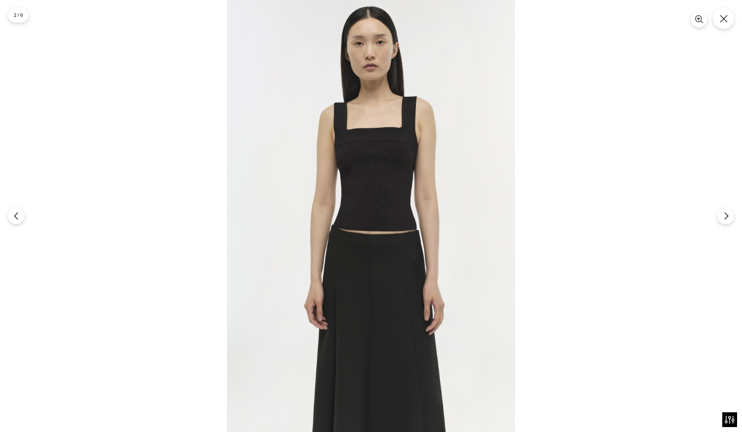
click at [534, 138] on div at bounding box center [371, 216] width 742 height 432
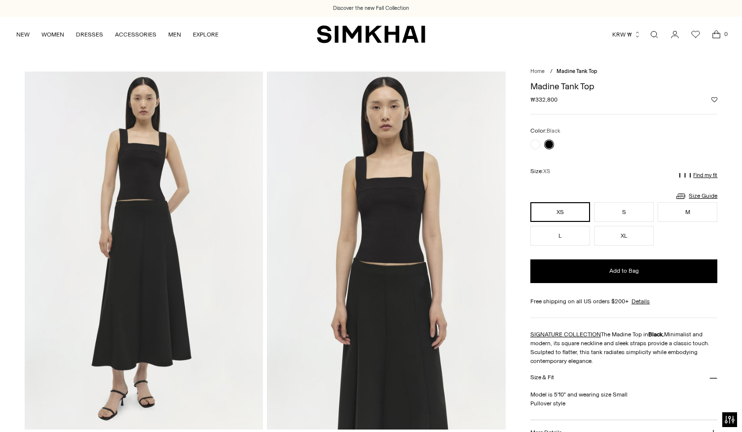
click at [677, 109] on div "Madine Tank Top Regular price ₩332,800 Unit price / per" at bounding box center [623, 98] width 187 height 33
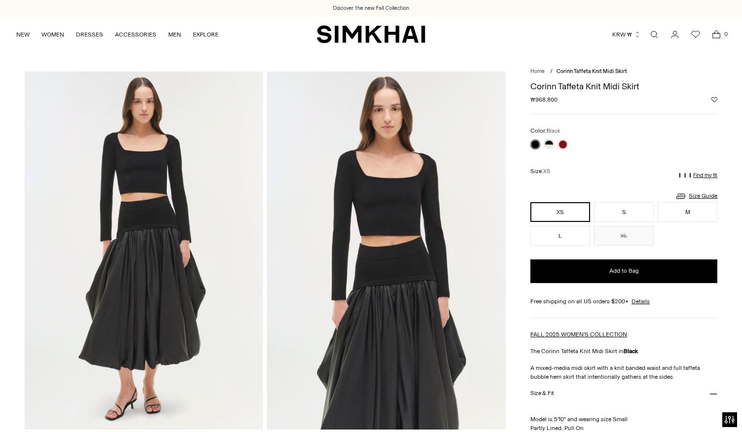
click at [442, 47] on div "NEW WOMEN New Arrivals Shop All Fall 2025 Best Sellers Exclusives Signature Sal…" at bounding box center [371, 34] width 710 height 35
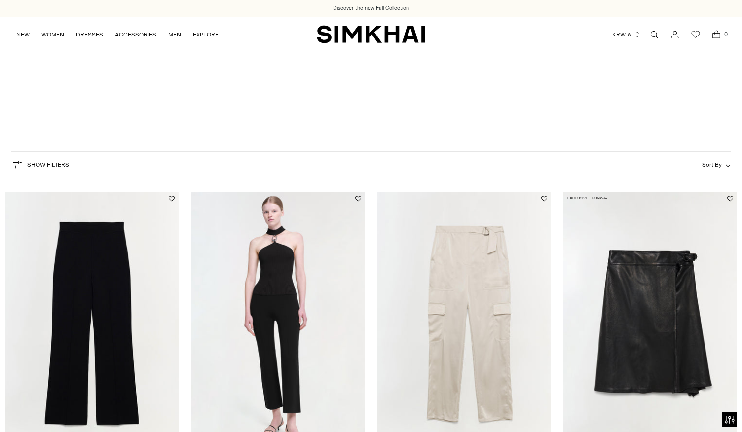
scroll to position [148, 0]
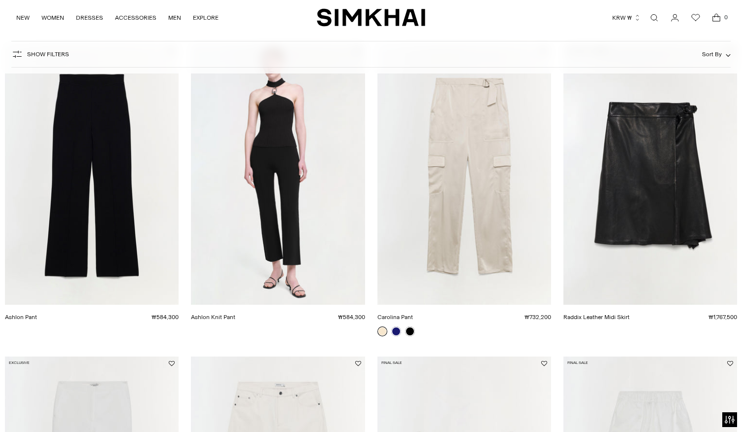
click at [37, 314] on link "Ashlon Pant" at bounding box center [21, 317] width 32 height 7
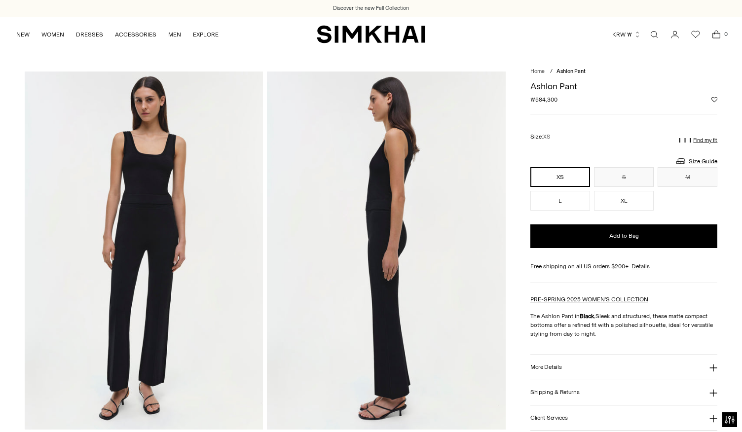
click at [143, 267] on img at bounding box center [144, 251] width 239 height 358
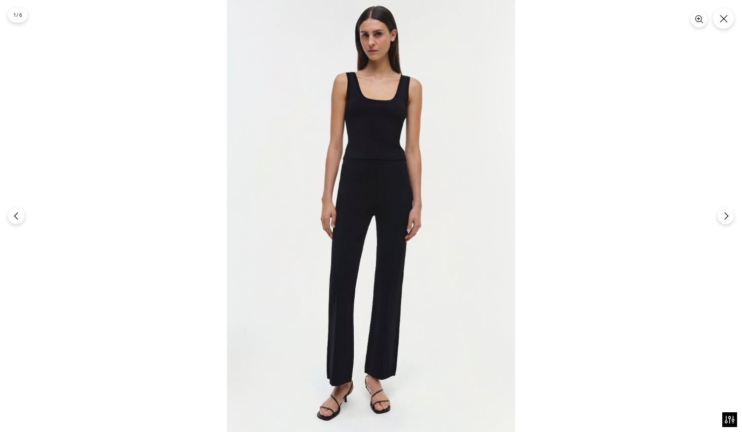
click at [340, 120] on img at bounding box center [371, 216] width 288 height 432
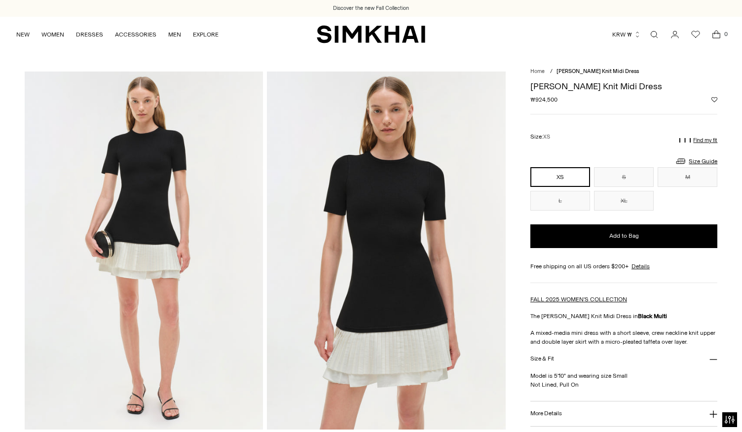
click at [398, 166] on img at bounding box center [386, 251] width 239 height 358
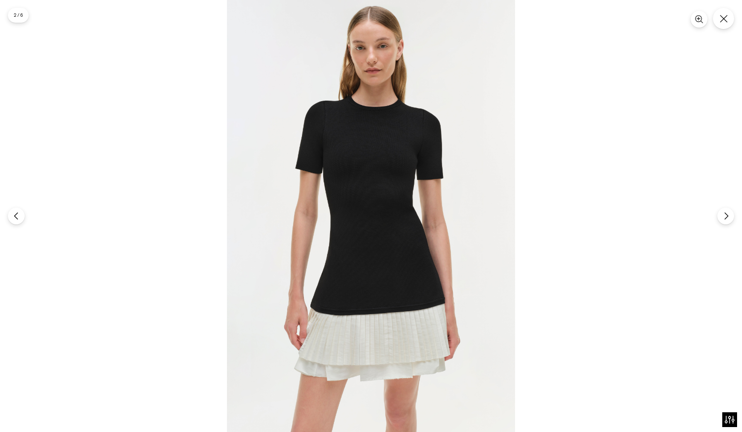
click at [326, 177] on img at bounding box center [371, 216] width 288 height 432
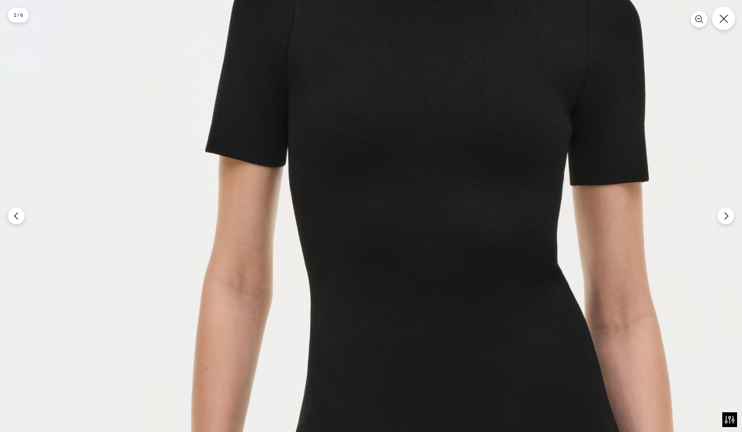
click at [728, 26] on button "Close" at bounding box center [723, 18] width 23 height 23
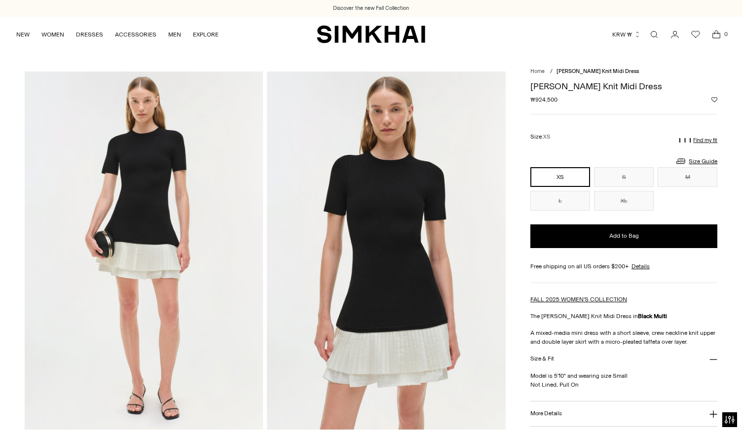
click at [153, 214] on img at bounding box center [144, 251] width 239 height 358
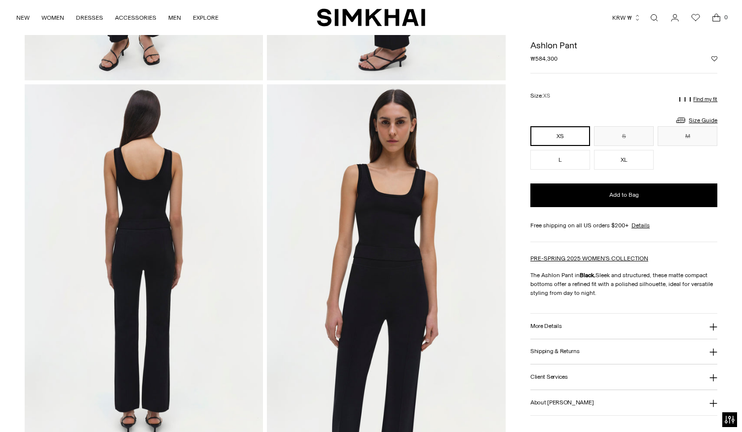
scroll to position [296, 0]
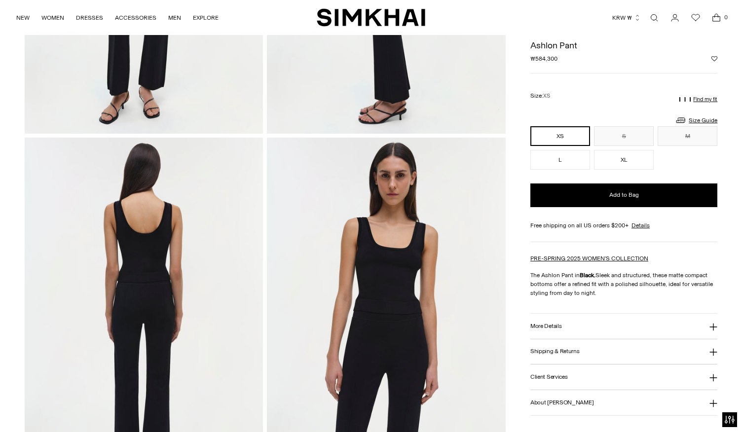
drag, startPoint x: 394, startPoint y: 218, endPoint x: 361, endPoint y: 217, distance: 33.1
click at [361, 217] on img at bounding box center [386, 317] width 239 height 358
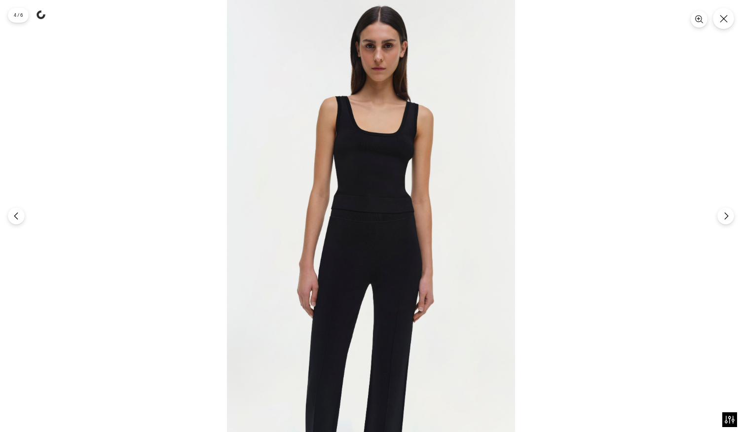
drag, startPoint x: 401, startPoint y: 129, endPoint x: 322, endPoint y: 24, distance: 132.0
click at [731, 19] on button "Close" at bounding box center [723, 18] width 23 height 23
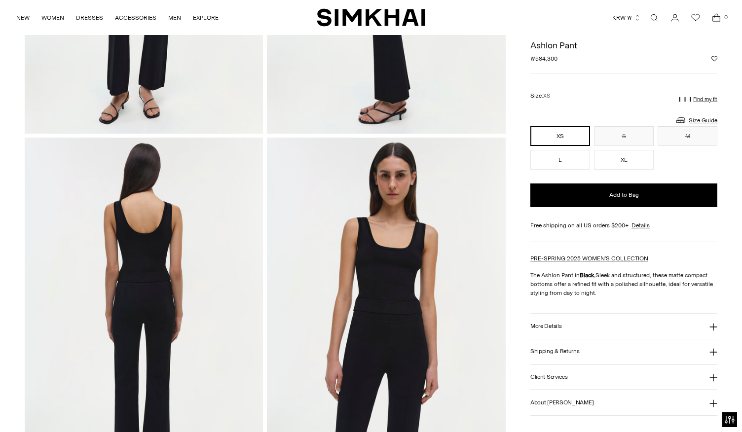
click at [567, 104] on div "Size: XS" at bounding box center [623, 95] width 187 height 21
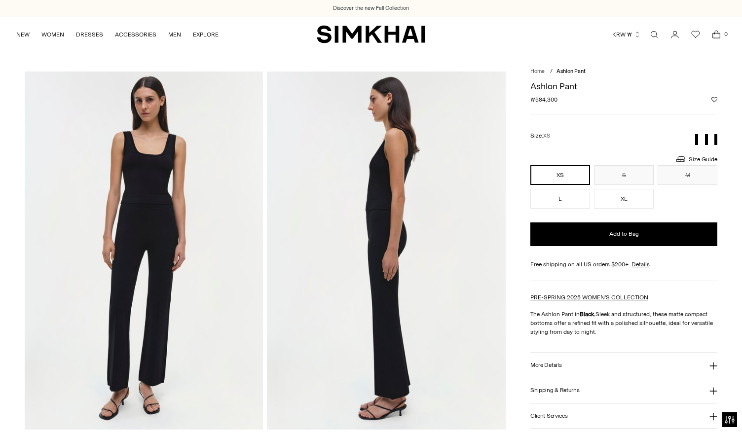
scroll to position [296, 0]
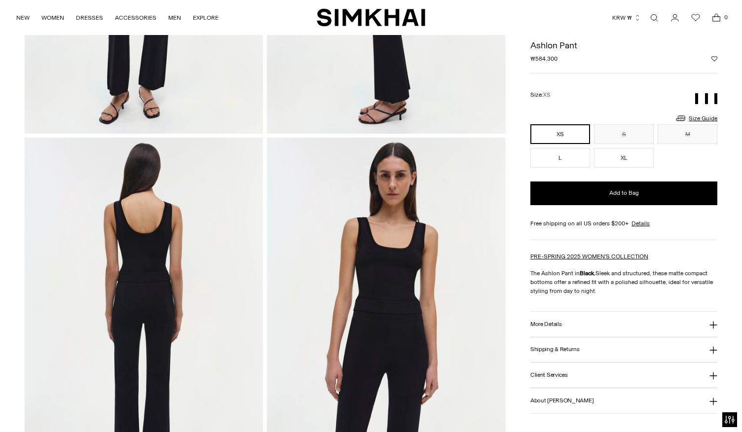
click at [655, 20] on link "Open search modal" at bounding box center [654, 18] width 20 height 20
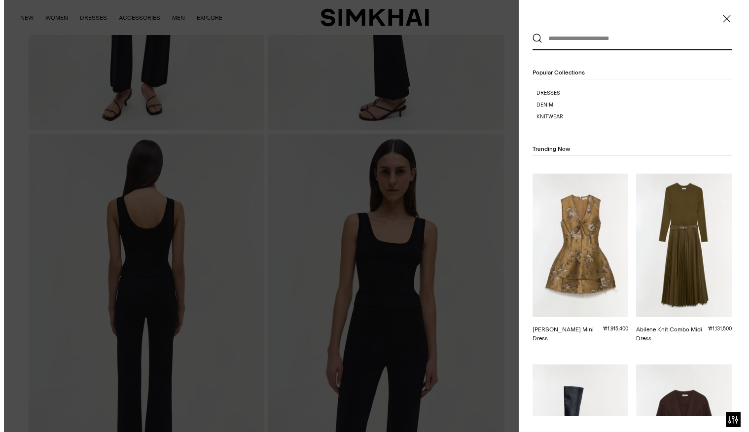
scroll to position [0, 0]
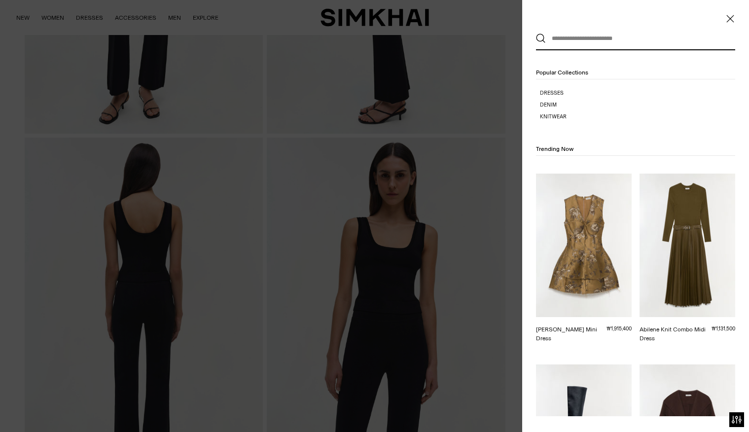
click at [631, 40] on input "text" at bounding box center [633, 39] width 175 height 22
paste input "**********"
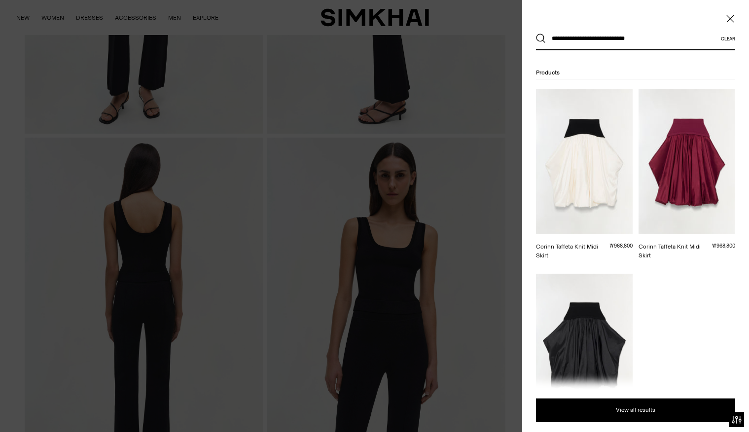
type input "**********"
click at [536, 34] on button "Search" at bounding box center [541, 39] width 10 height 10
click at [582, 322] on img at bounding box center [584, 346] width 97 height 145
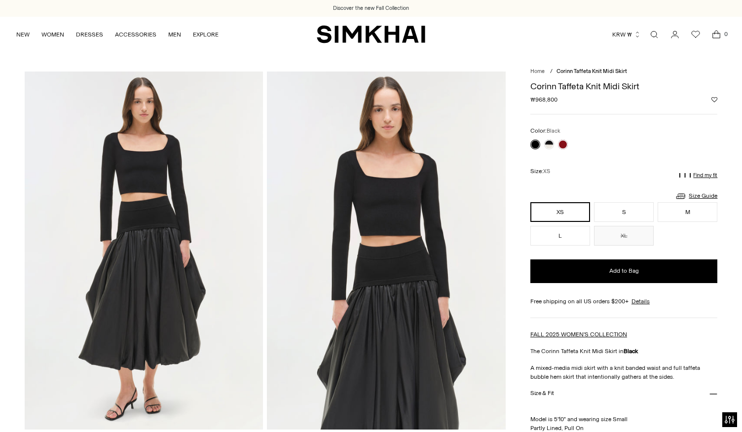
click at [474, 145] on img at bounding box center [386, 251] width 239 height 358
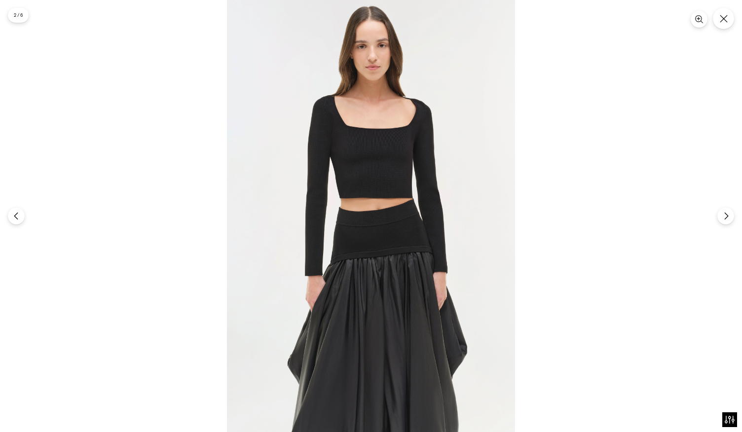
click at [376, 165] on img at bounding box center [371, 216] width 288 height 432
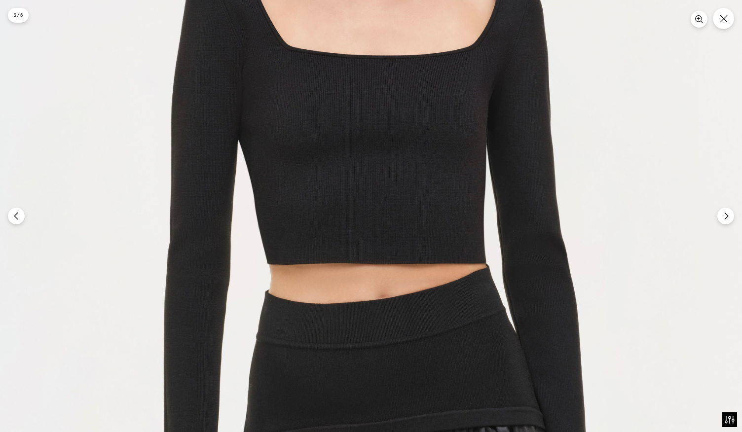
click at [397, 159] on img at bounding box center [361, 318] width 864 height 1296
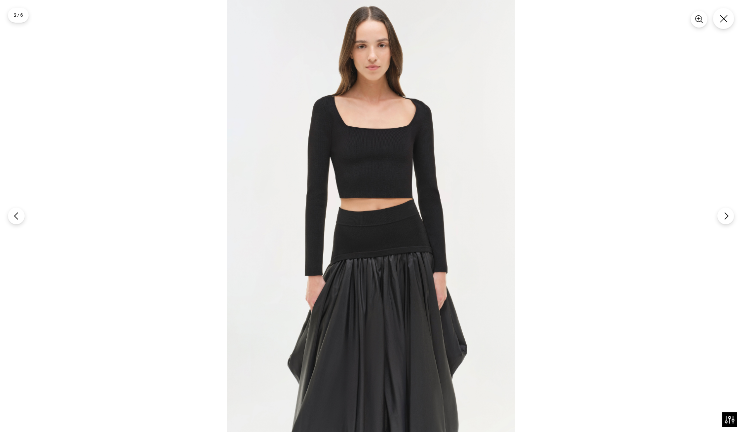
click at [366, 183] on img at bounding box center [371, 216] width 288 height 432
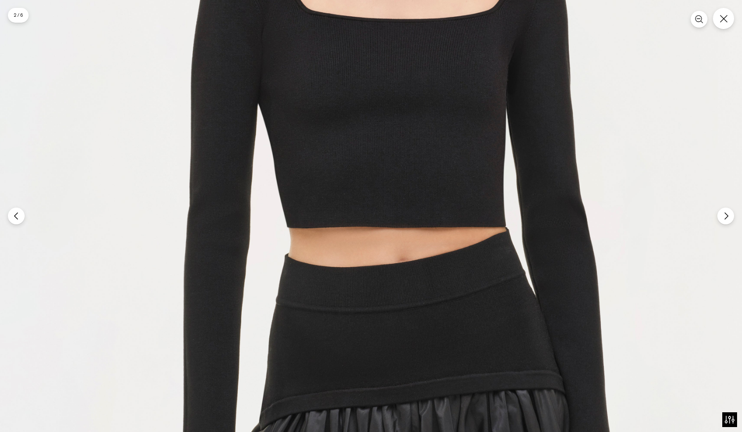
click at [366, 183] on img at bounding box center [381, 281] width 864 height 1296
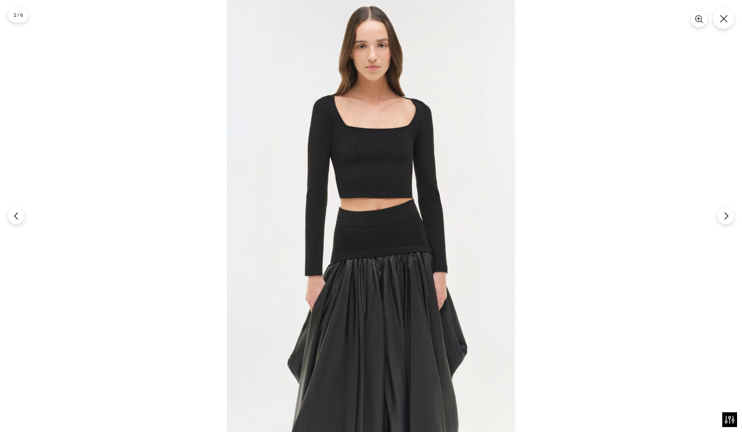
click at [366, 183] on img at bounding box center [371, 216] width 288 height 432
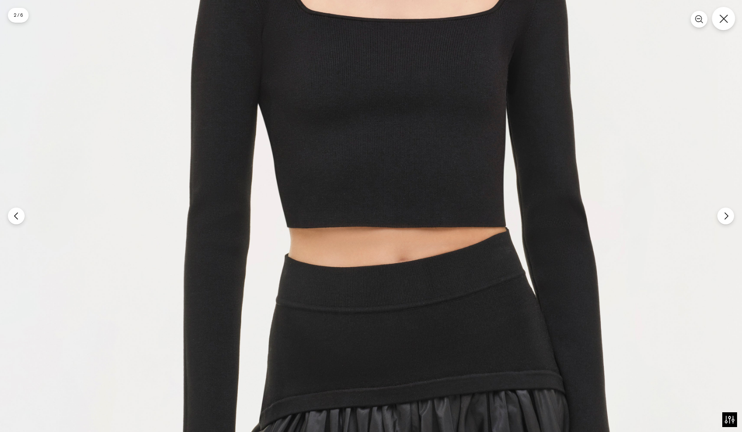
click at [722, 15] on icon "Close" at bounding box center [723, 18] width 9 height 9
